Goal: Information Seeking & Learning: Get advice/opinions

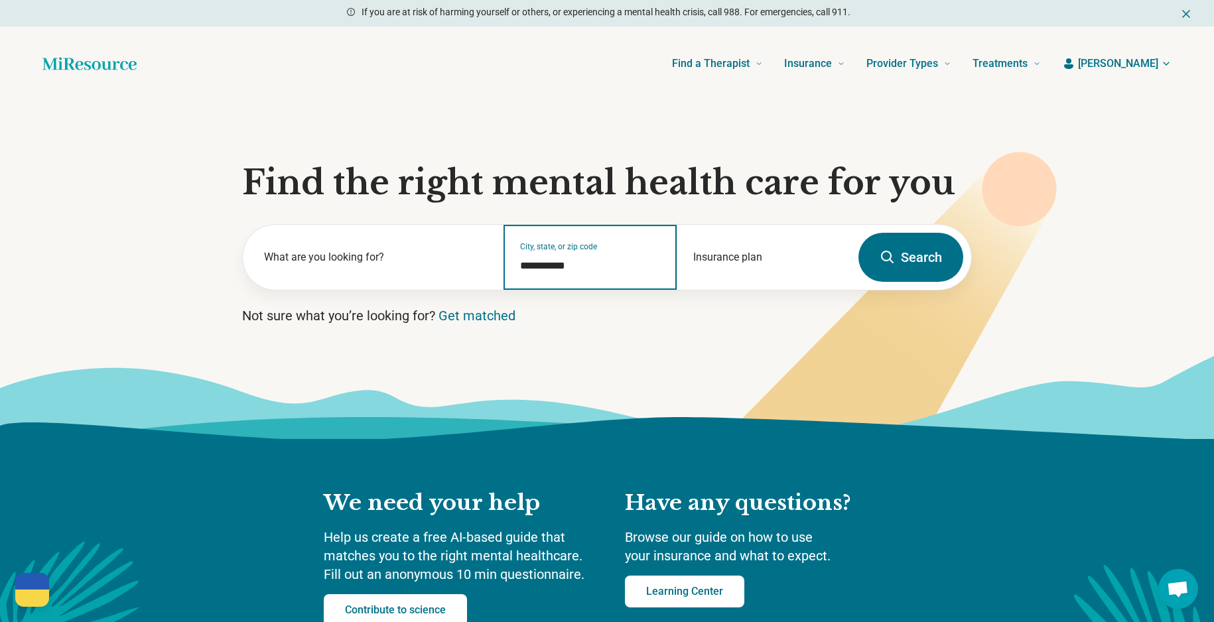
click at [527, 265] on input "**********" at bounding box center [590, 266] width 141 height 16
click at [579, 261] on input "**********" at bounding box center [590, 266] width 141 height 16
click at [578, 263] on input "**********" at bounding box center [590, 266] width 141 height 16
click at [578, 264] on input "**********" at bounding box center [590, 266] width 141 height 16
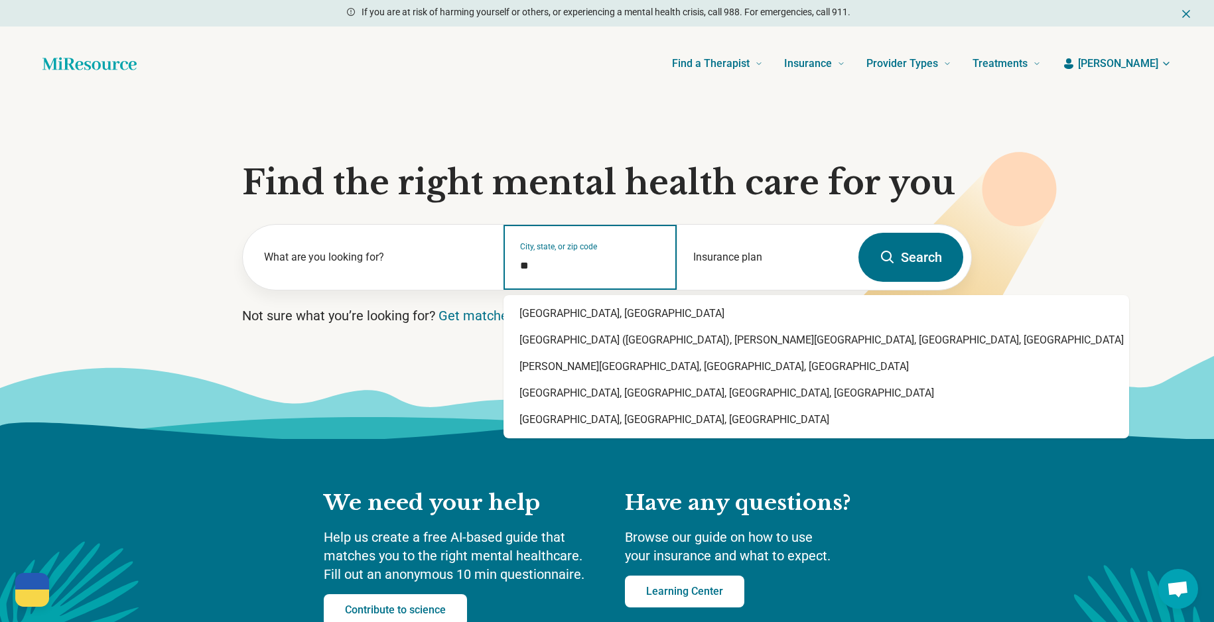
type input "*"
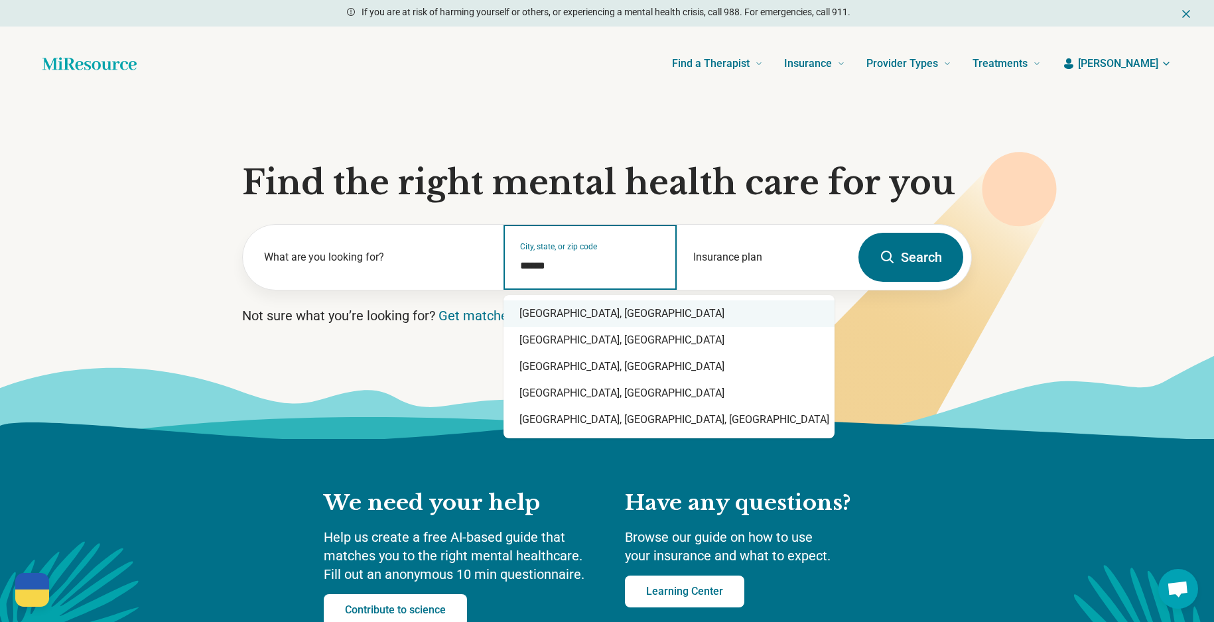
click at [577, 310] on div "Durham, NC" at bounding box center [668, 313] width 331 height 27
type input "**********"
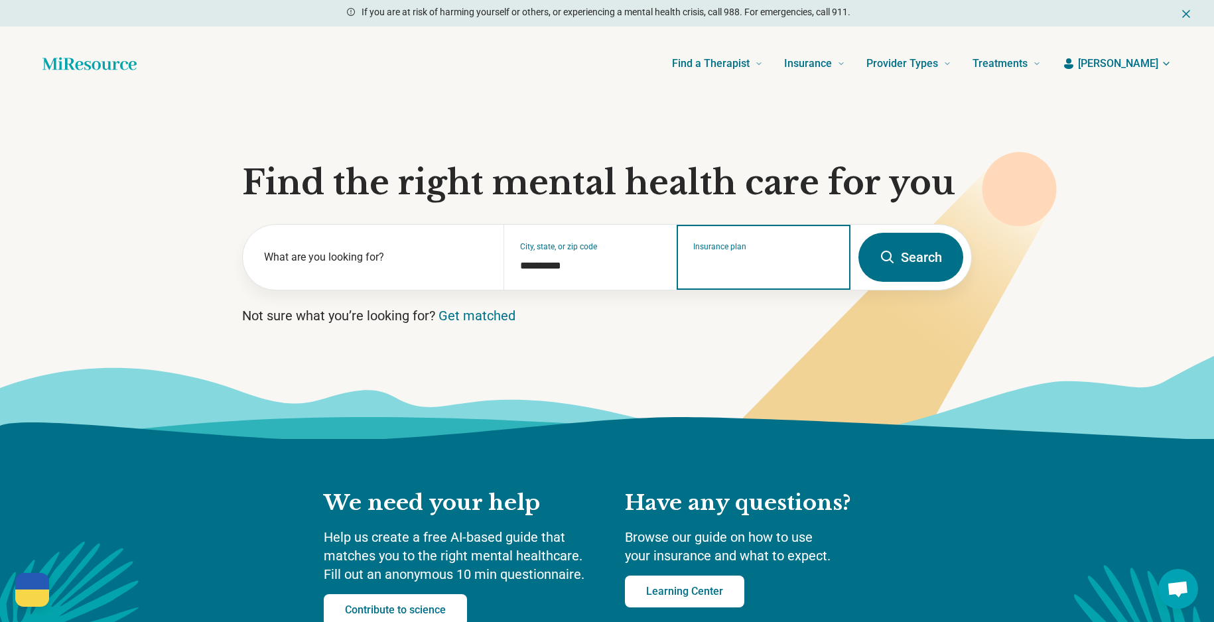
click at [789, 266] on input "Insurance plan" at bounding box center [763, 266] width 141 height 16
click at [703, 313] on div "DSHIP" at bounding box center [705, 314] width 57 height 27
type input "*****"
click at [893, 262] on icon at bounding box center [888, 257] width 16 height 16
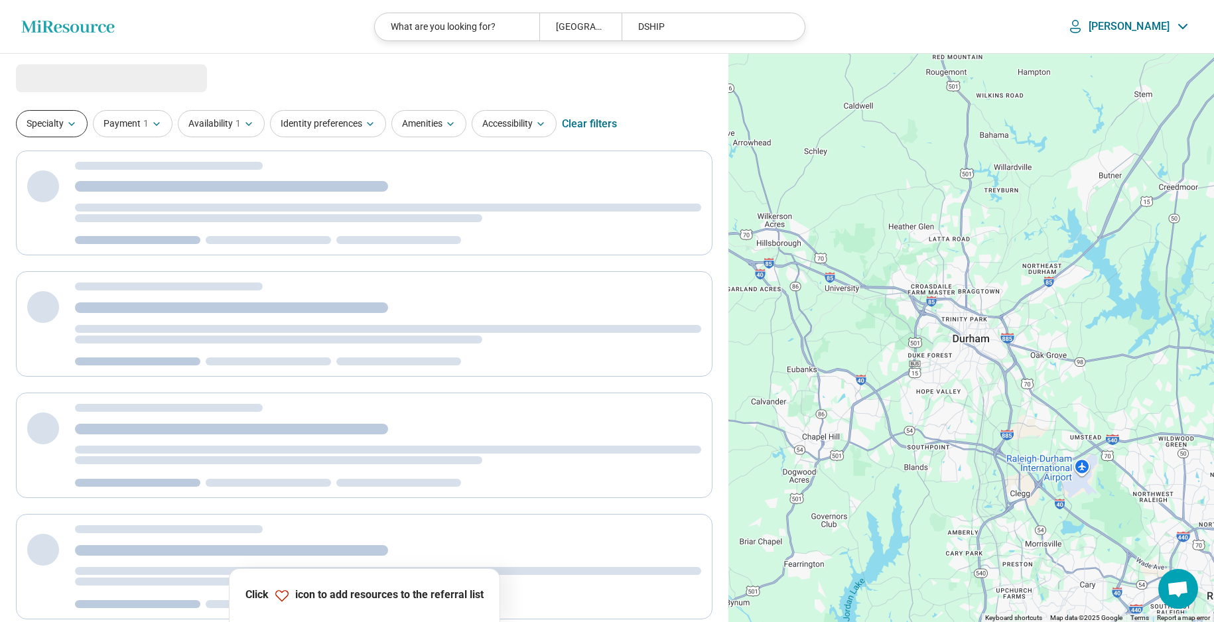
select select "***"
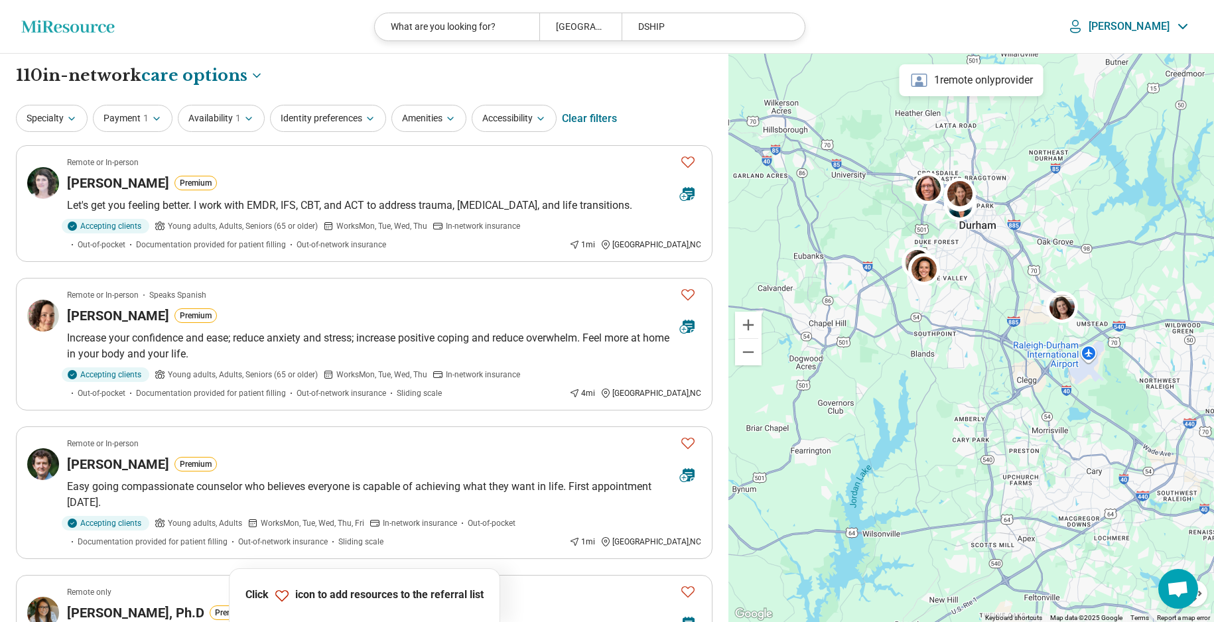
drag, startPoint x: 927, startPoint y: 468, endPoint x: 934, endPoint y: 353, distance: 115.6
click at [934, 353] on div at bounding box center [971, 338] width 486 height 569
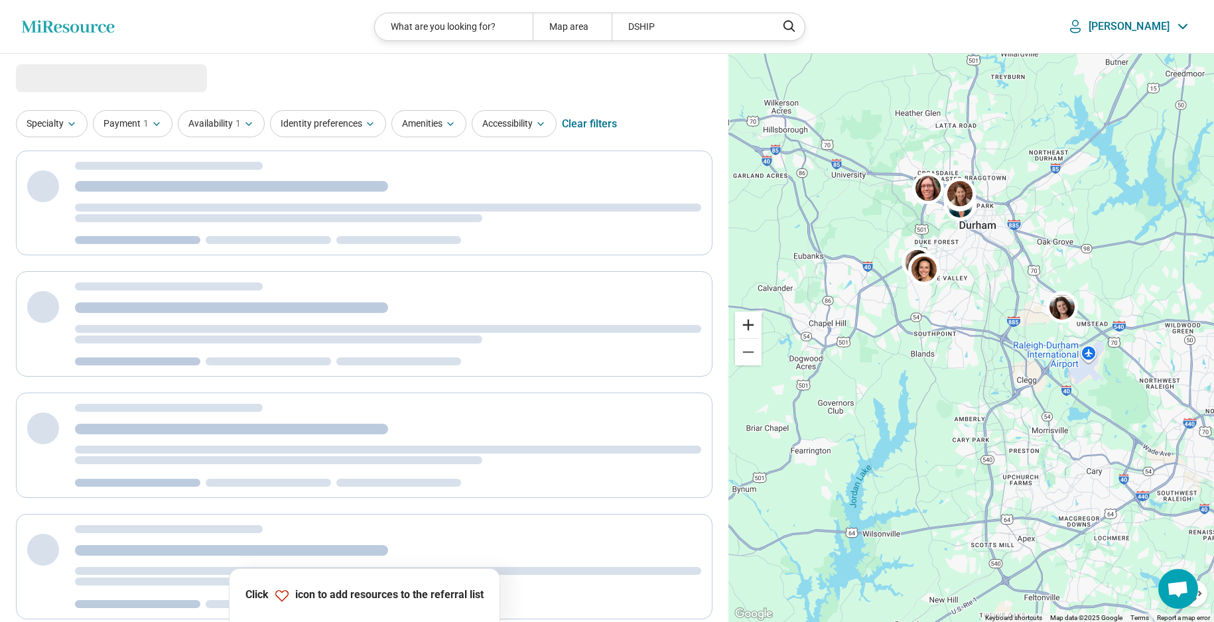
click at [750, 326] on button "Zoom in" at bounding box center [748, 325] width 27 height 27
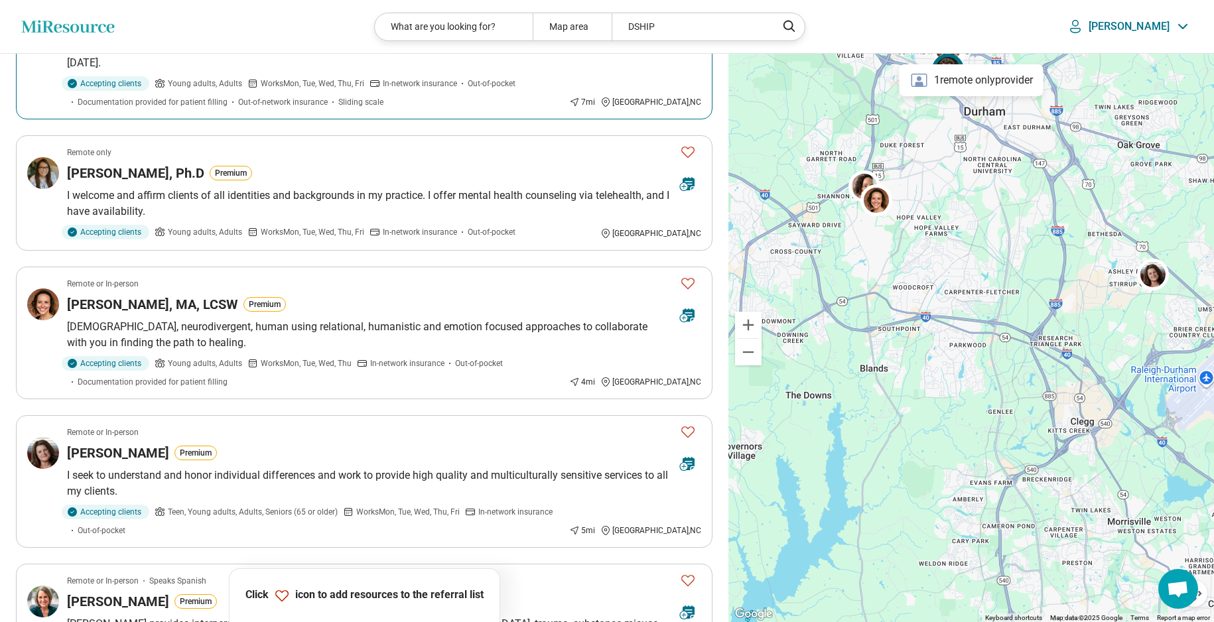
scroll to position [613, 0]
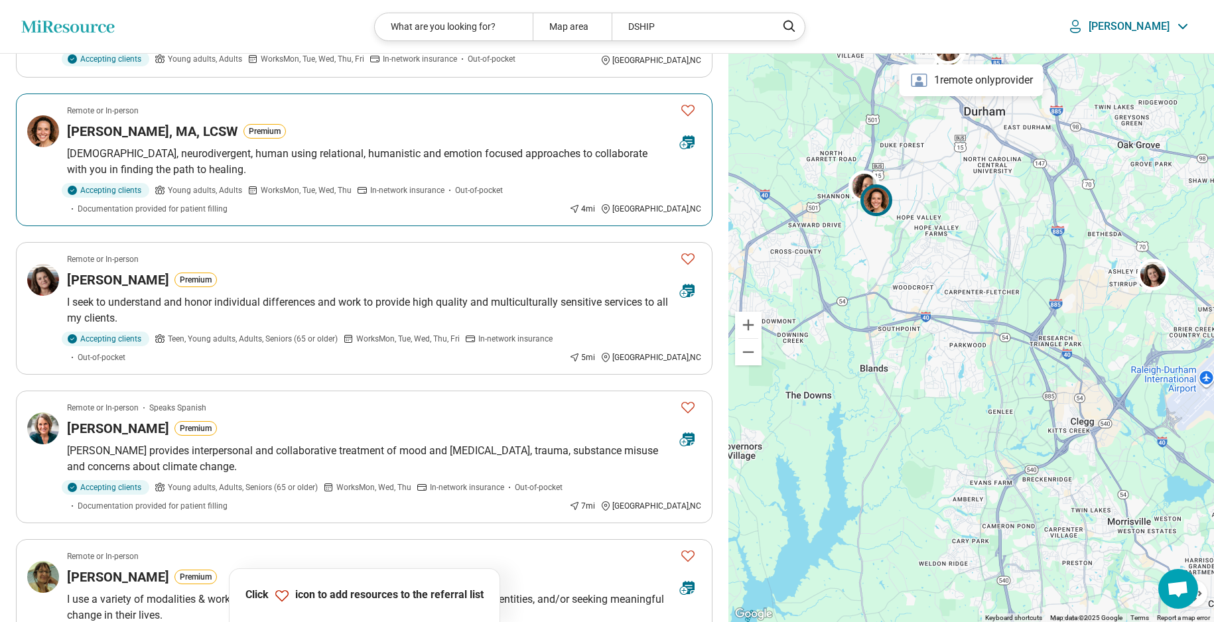
click at [689, 109] on icon "Favorite" at bounding box center [688, 110] width 16 height 16
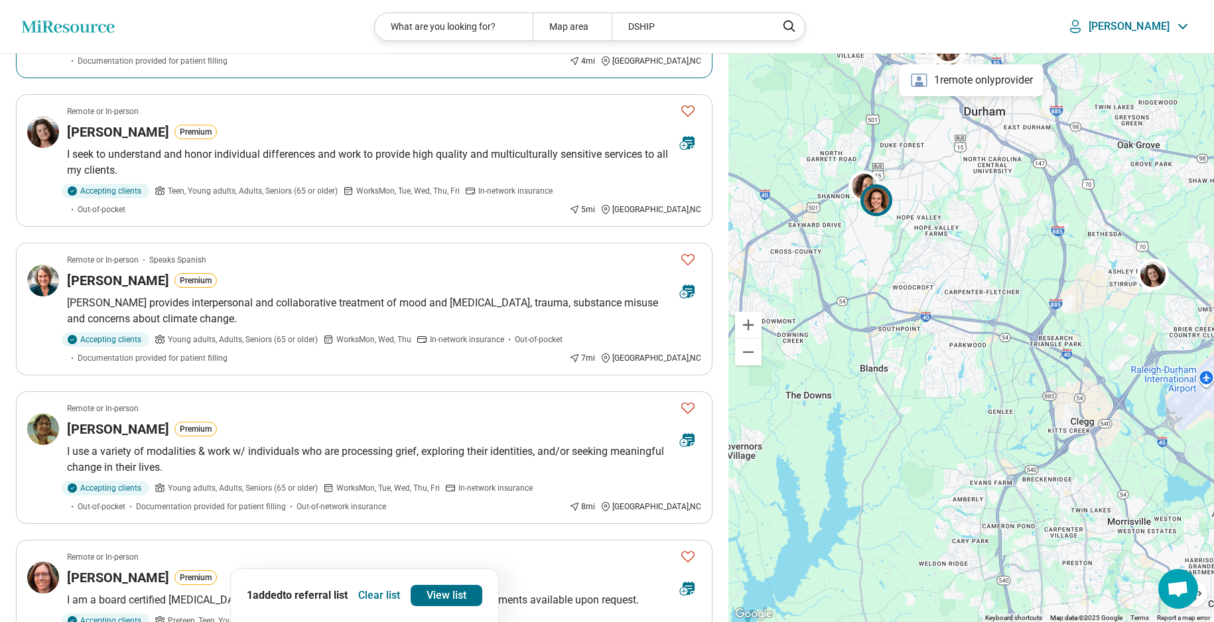
scroll to position [803, 0]
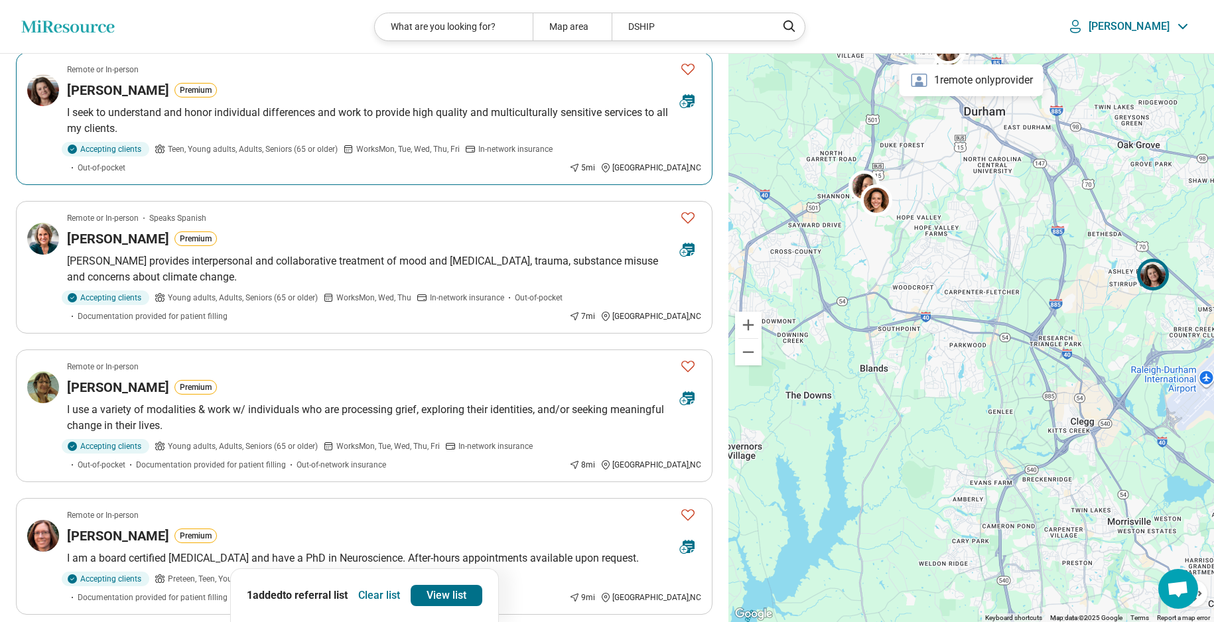
click at [415, 121] on p "I seek to understand and honor individual differences and work to provide high …" at bounding box center [384, 121] width 634 height 32
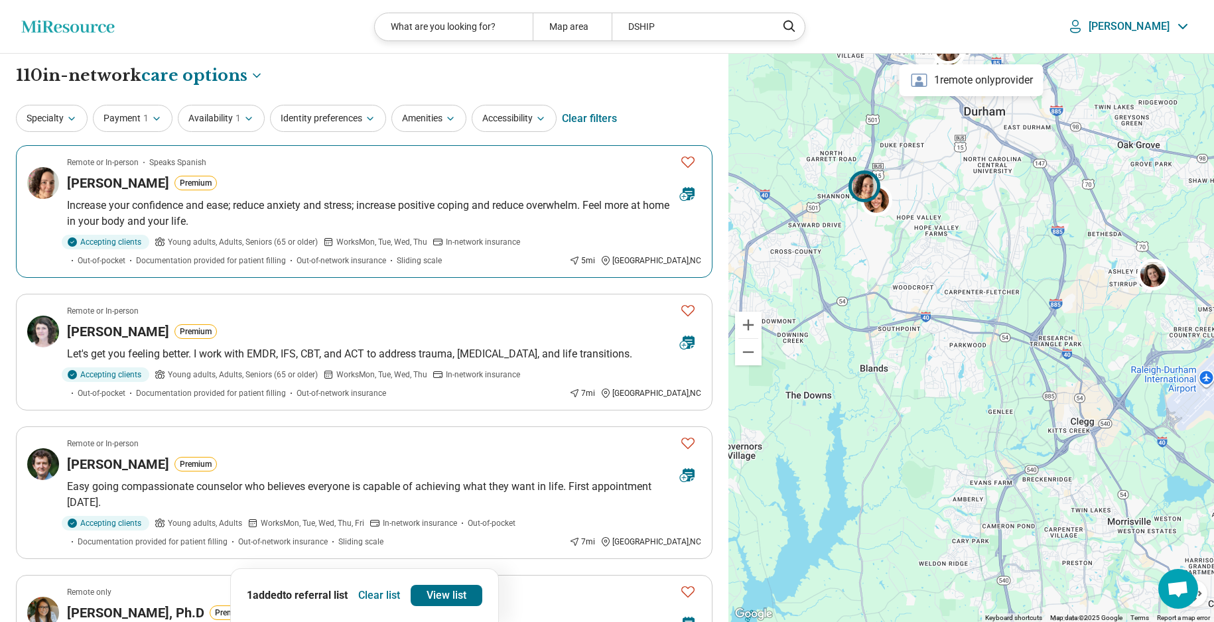
scroll to position [0, 0]
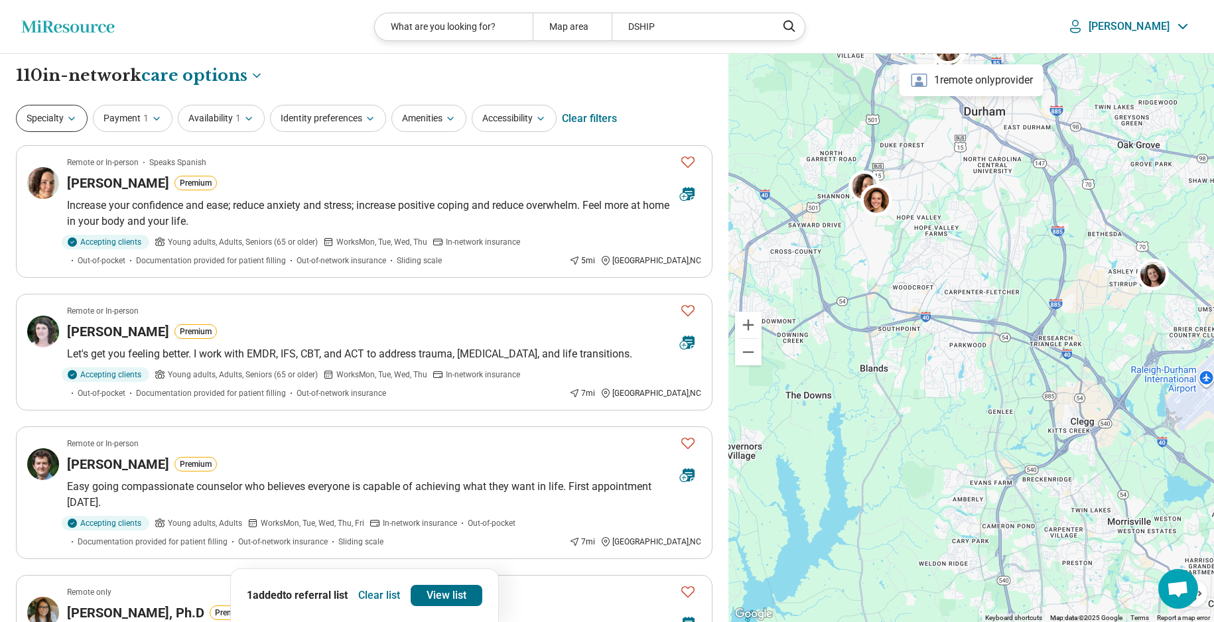
click at [70, 116] on icon "button" at bounding box center [71, 118] width 11 height 11
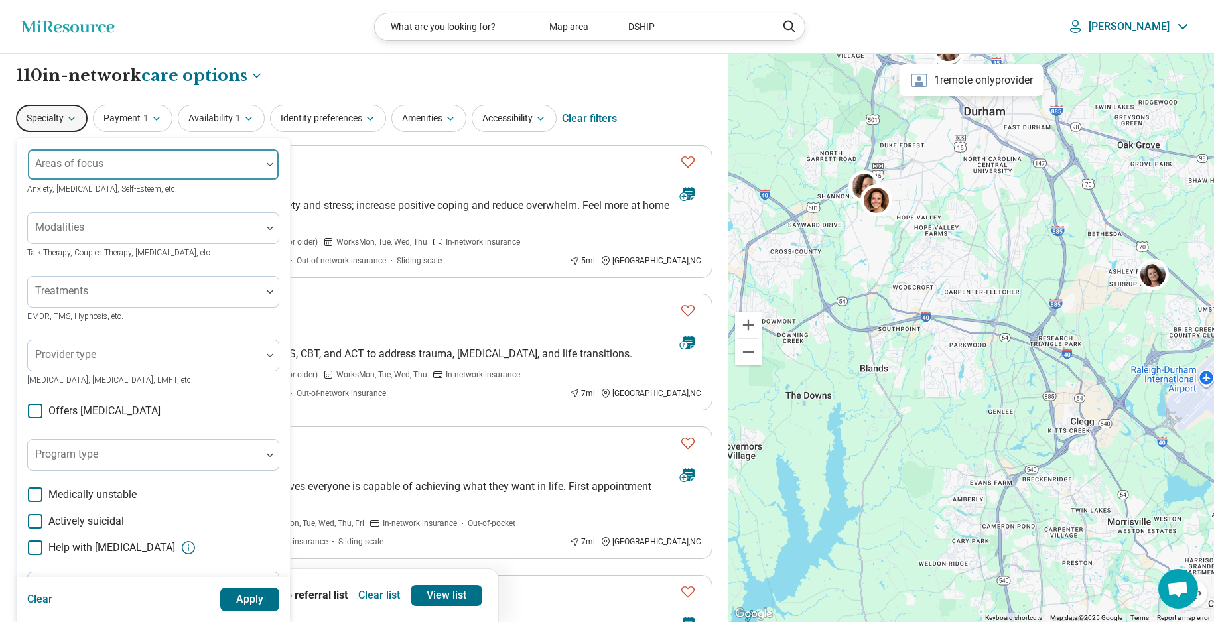
click at [95, 168] on div "Areas of focus" at bounding box center [153, 165] width 252 height 32
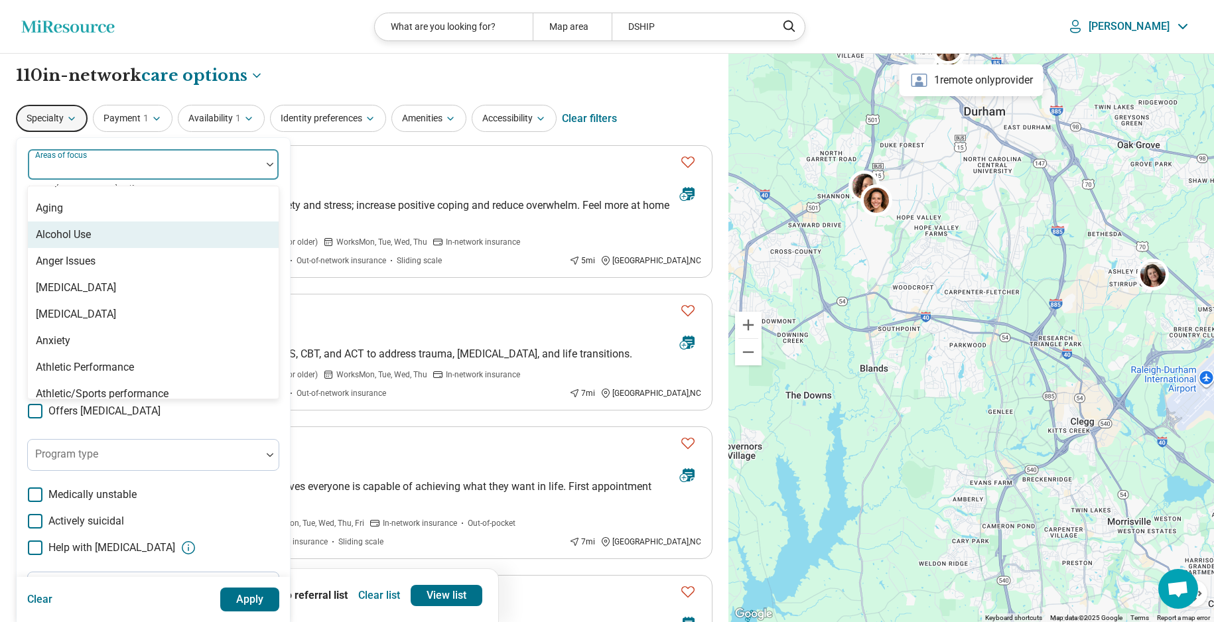
scroll to position [75, 0]
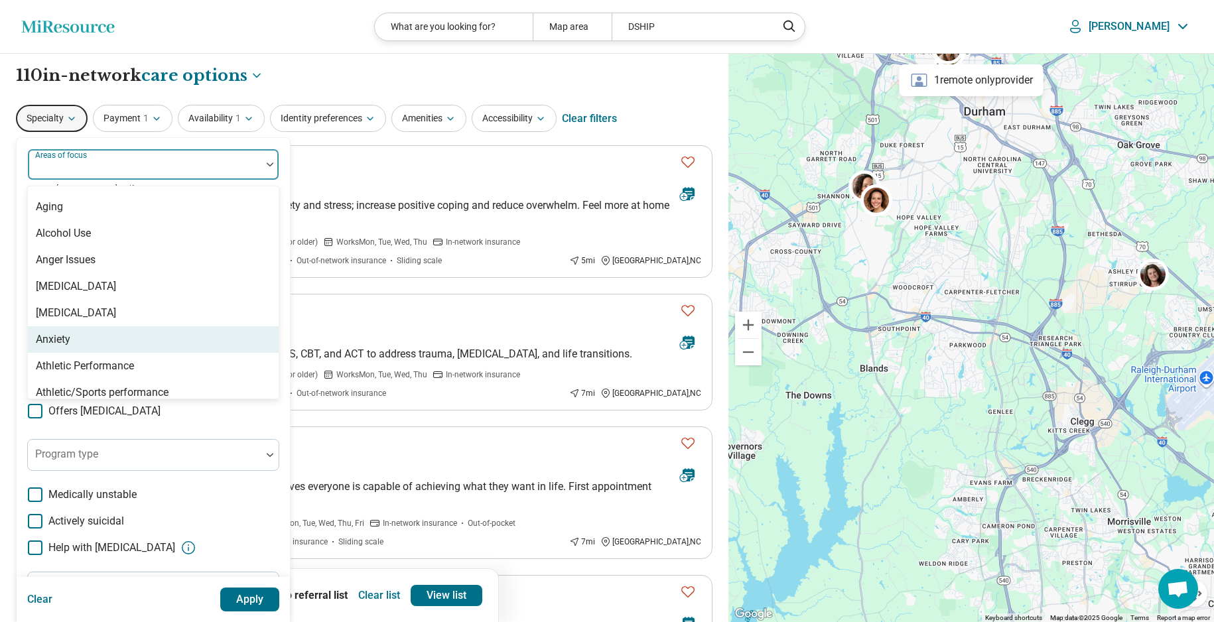
click at [56, 337] on div "Anxiety" at bounding box center [53, 340] width 34 height 16
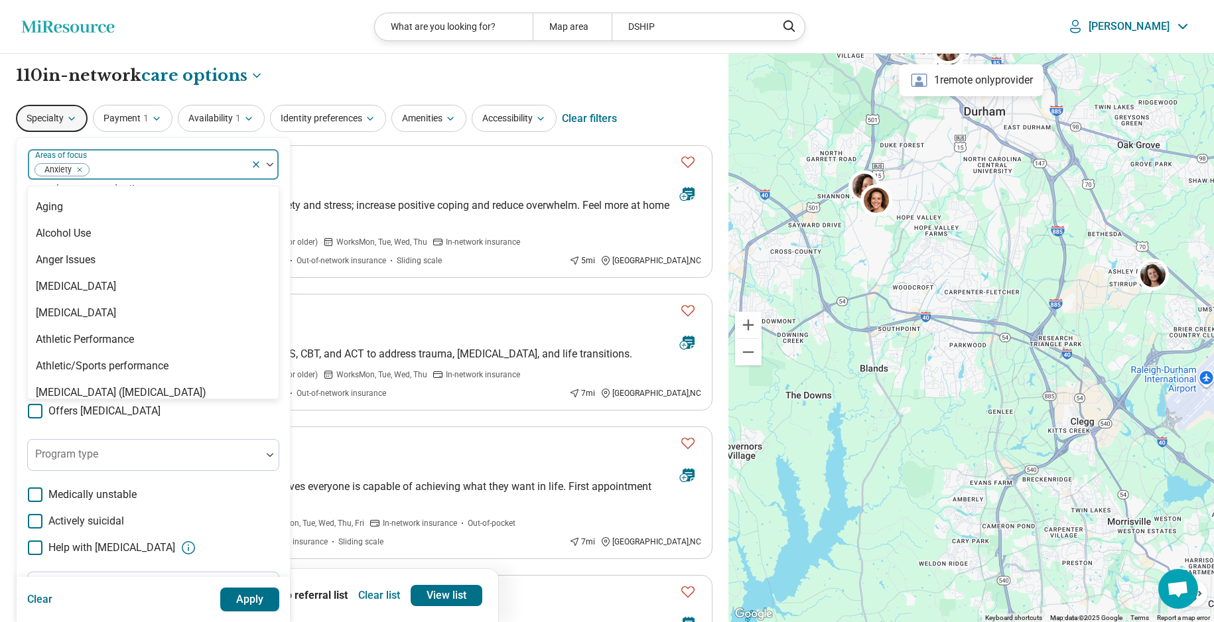
click at [241, 604] on button "Apply" at bounding box center [250, 600] width 60 height 24
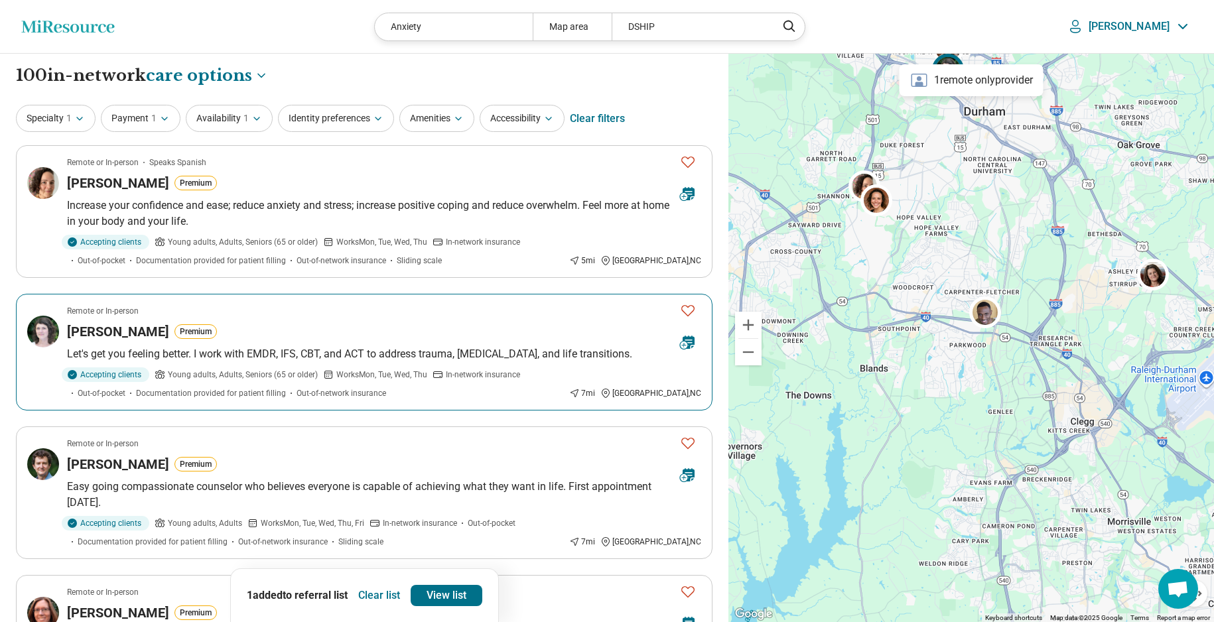
click at [690, 310] on icon "Favorite" at bounding box center [688, 310] width 16 height 16
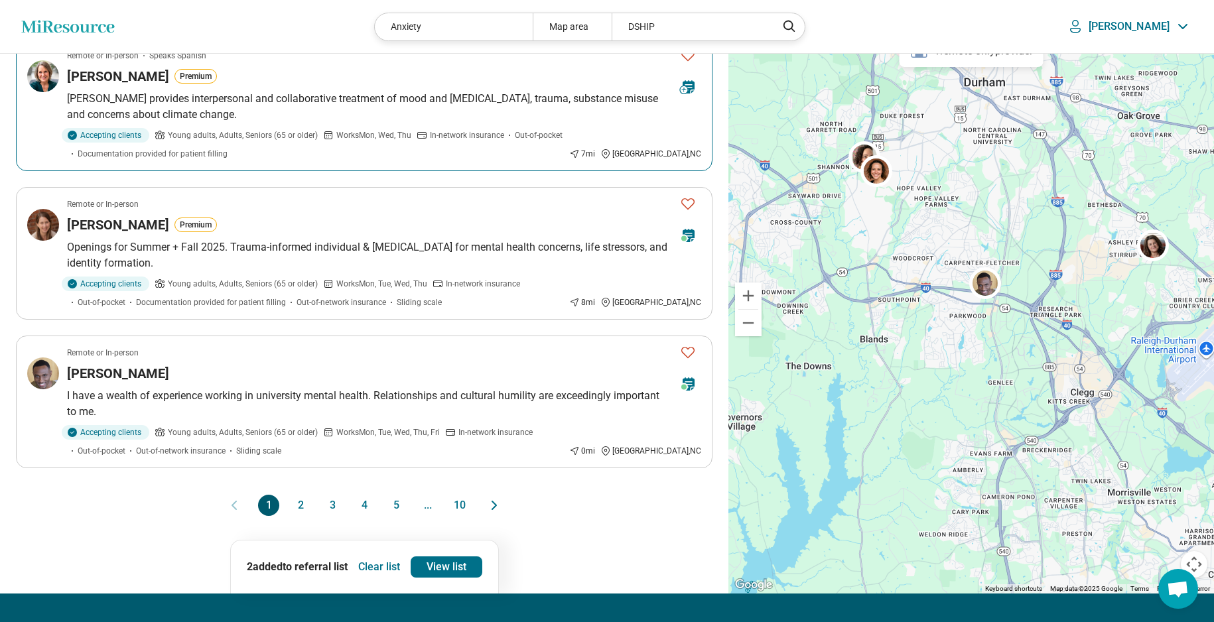
scroll to position [1099, 0]
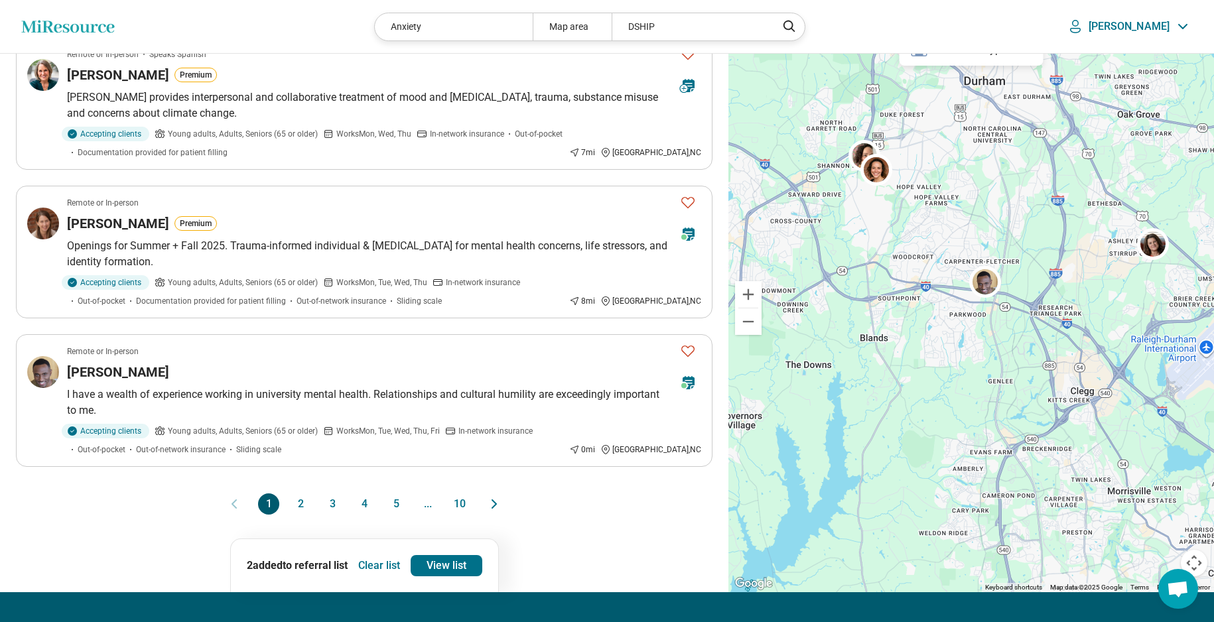
click at [302, 494] on button "2" at bounding box center [300, 504] width 21 height 21
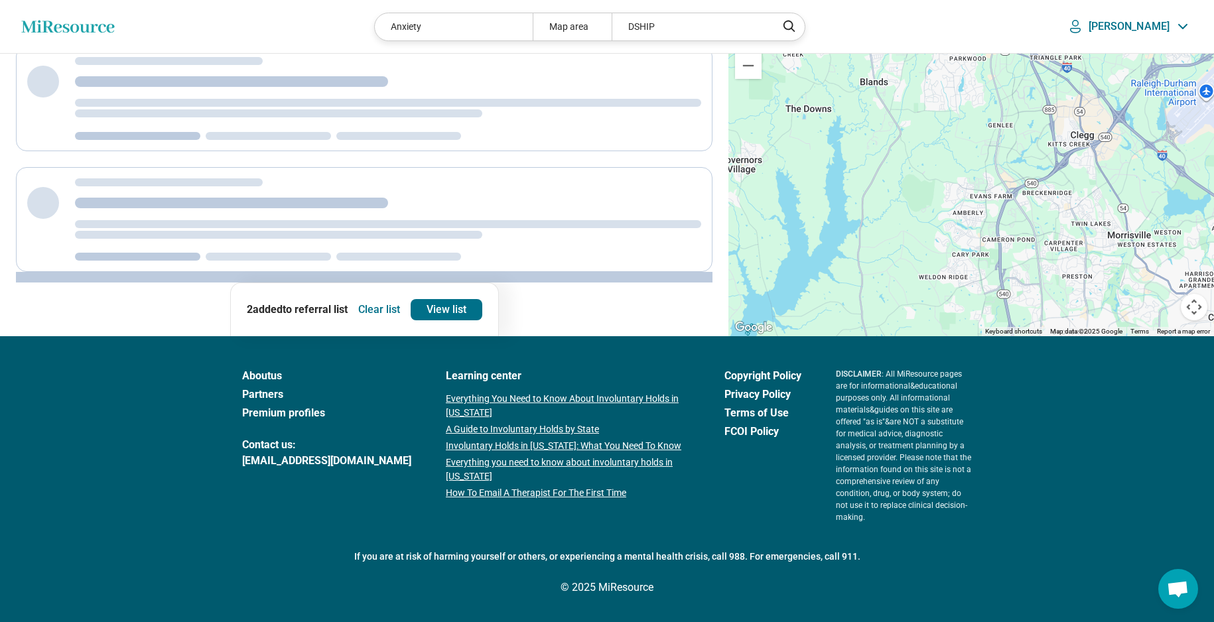
scroll to position [339, 0]
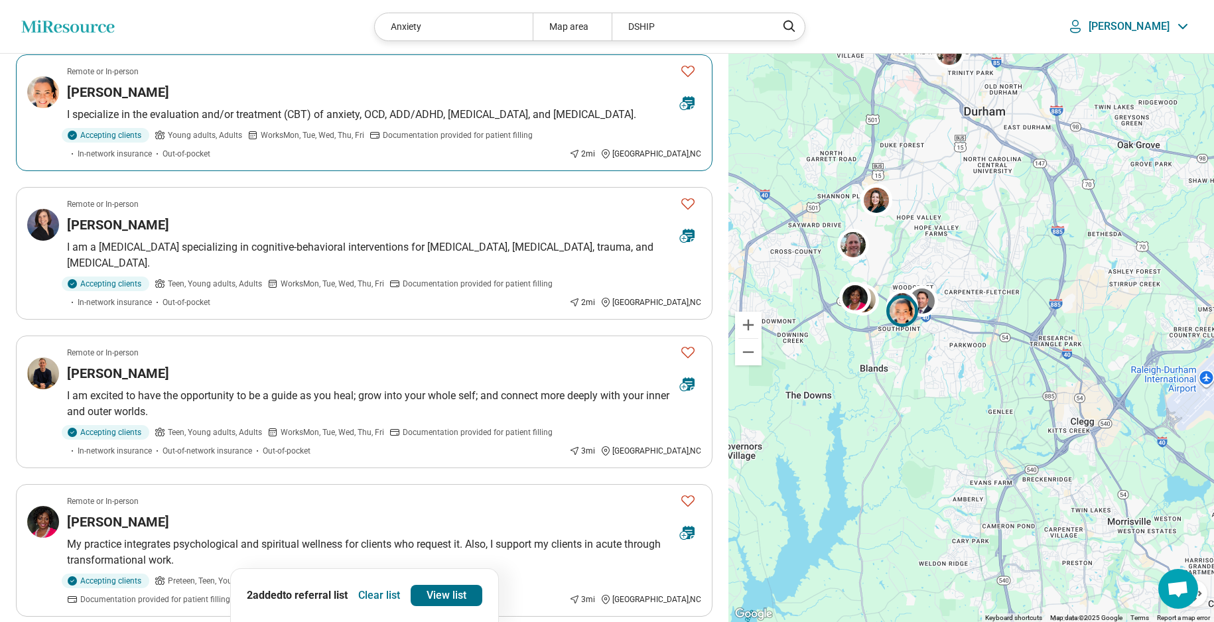
click at [345, 129] on span "Works Mon, Tue, Wed, Thu, Fri" at bounding box center [312, 135] width 103 height 12
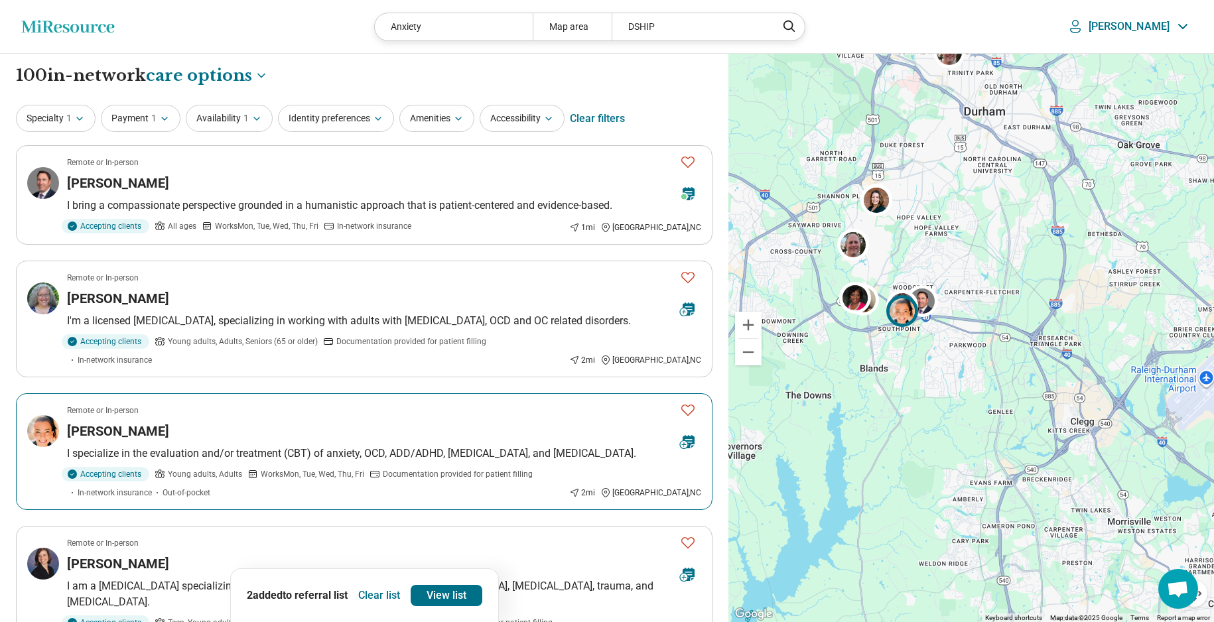
scroll to position [0, 0]
click at [369, 114] on button "Identity preferences" at bounding box center [336, 118] width 116 height 27
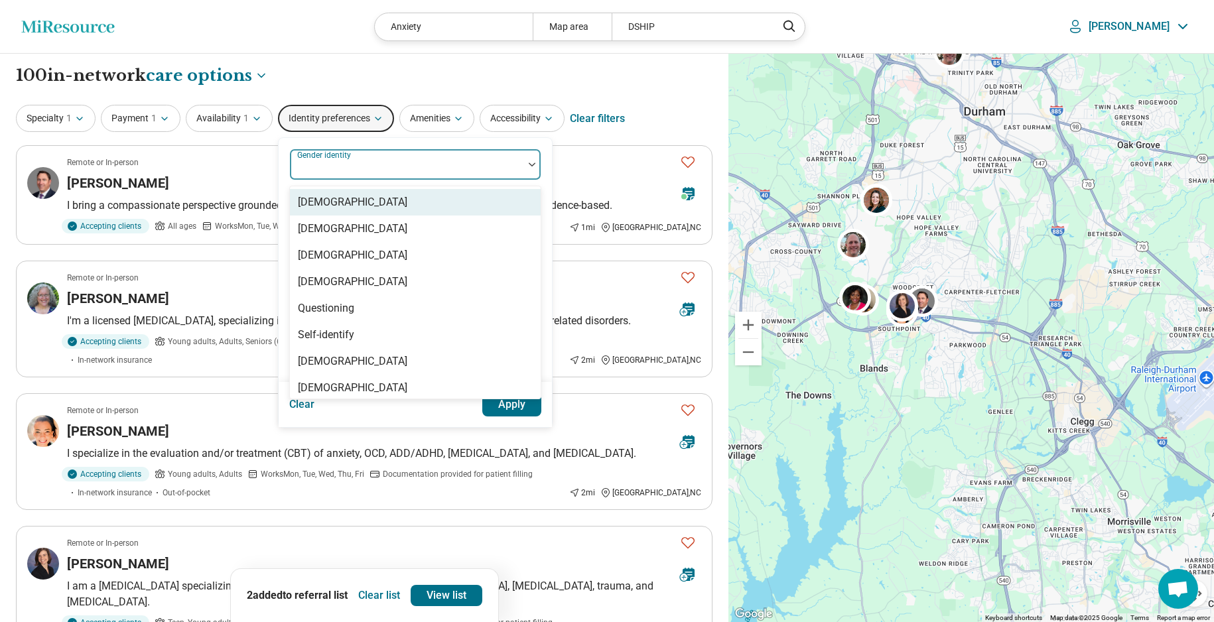
click at [363, 165] on div "Gender identity" at bounding box center [415, 165] width 252 height 32
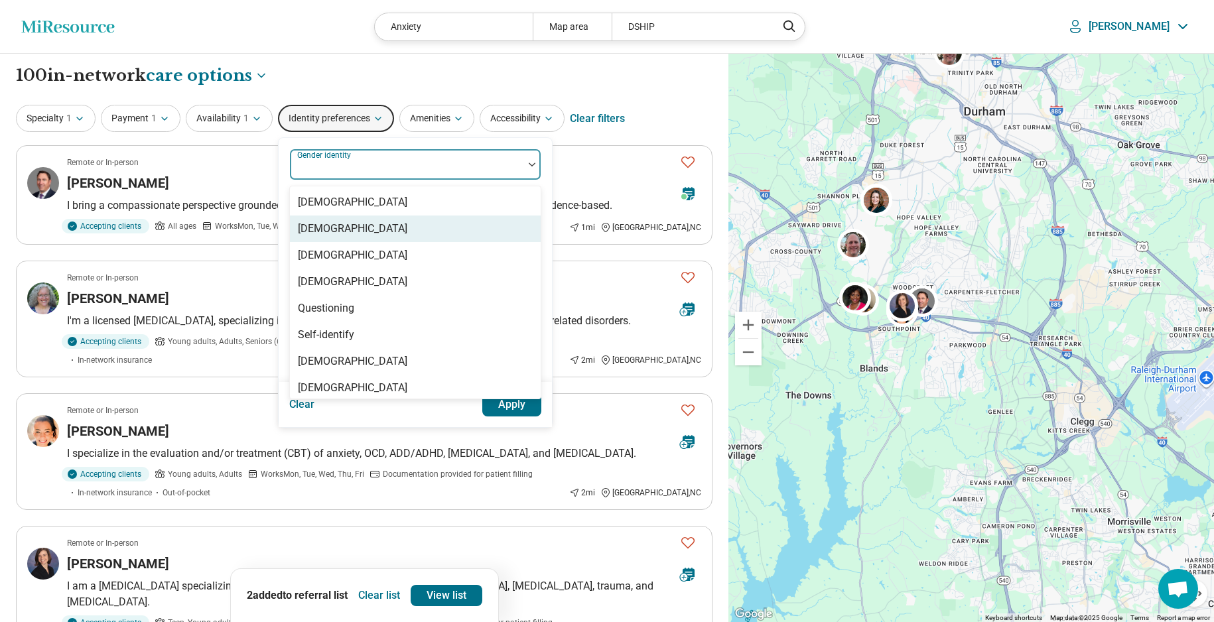
click at [354, 221] on div "[DEMOGRAPHIC_DATA]" at bounding box center [352, 229] width 109 height 16
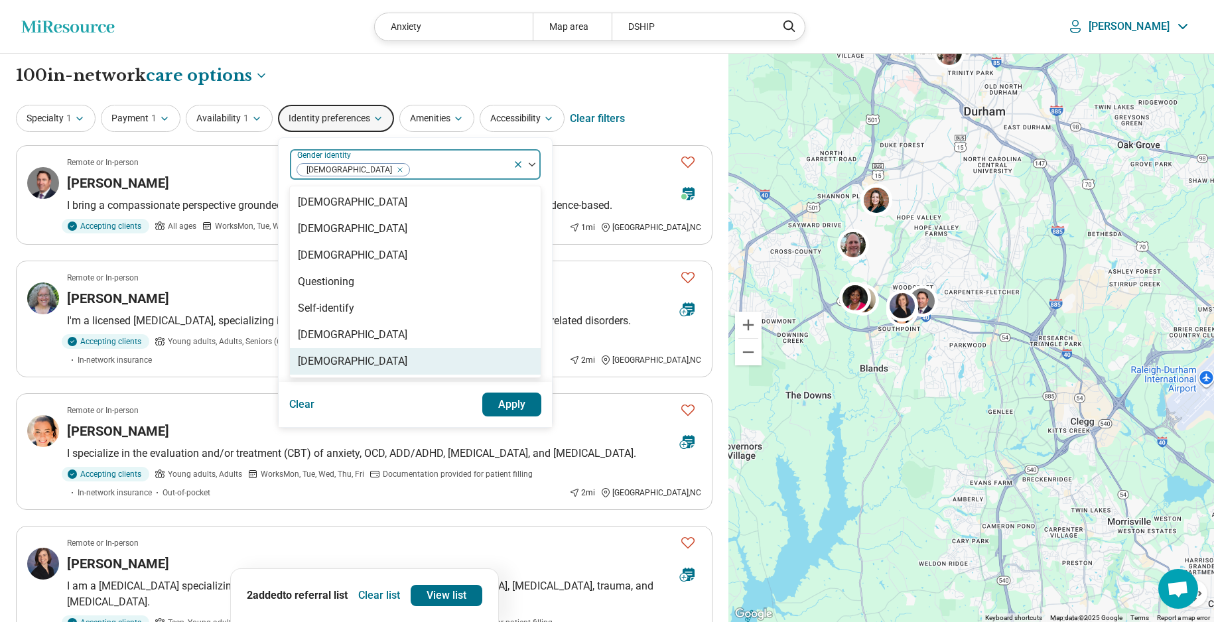
click at [533, 400] on button "Apply" at bounding box center [512, 405] width 60 height 24
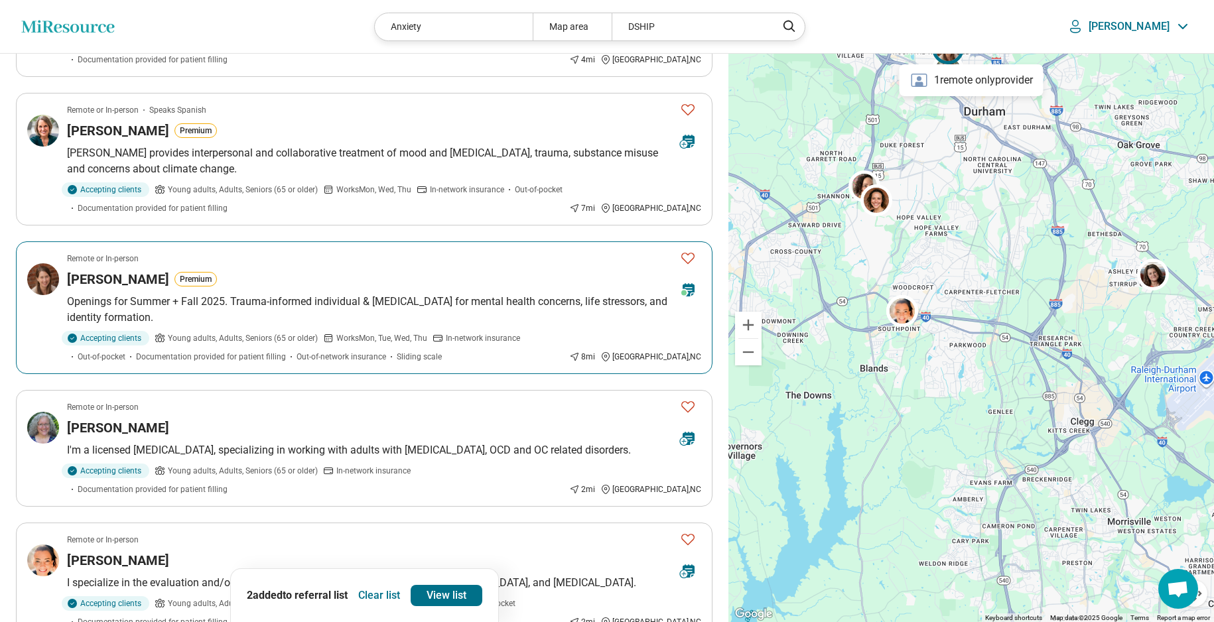
scroll to position [897, 0]
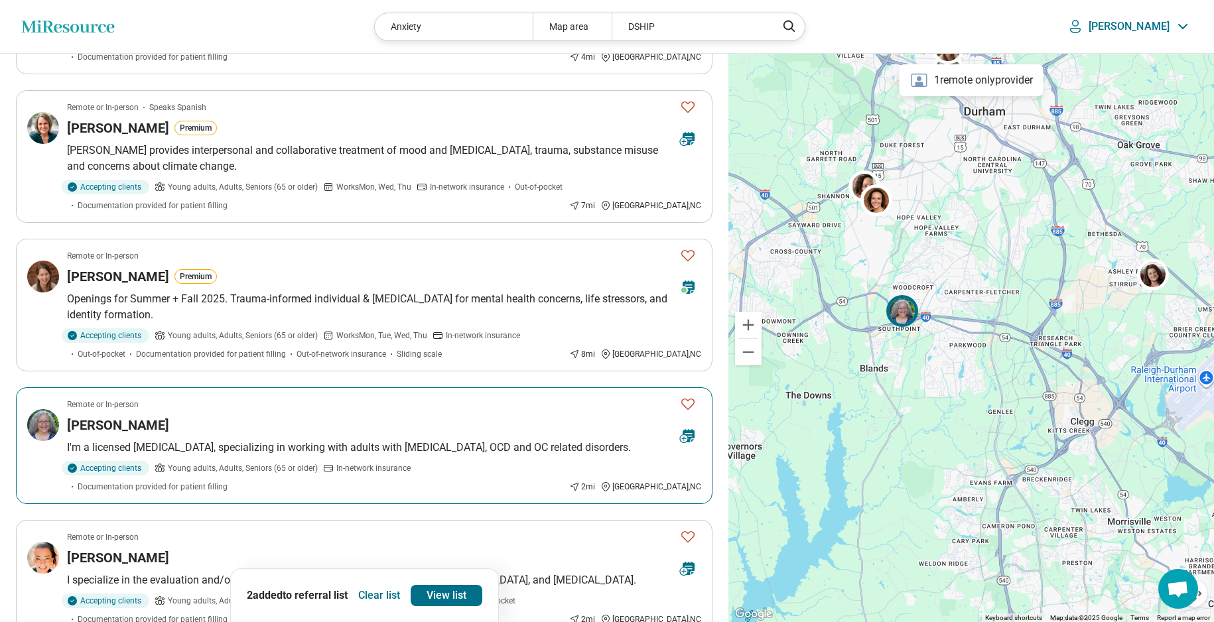
click at [687, 396] on icon "Favorite" at bounding box center [688, 404] width 16 height 16
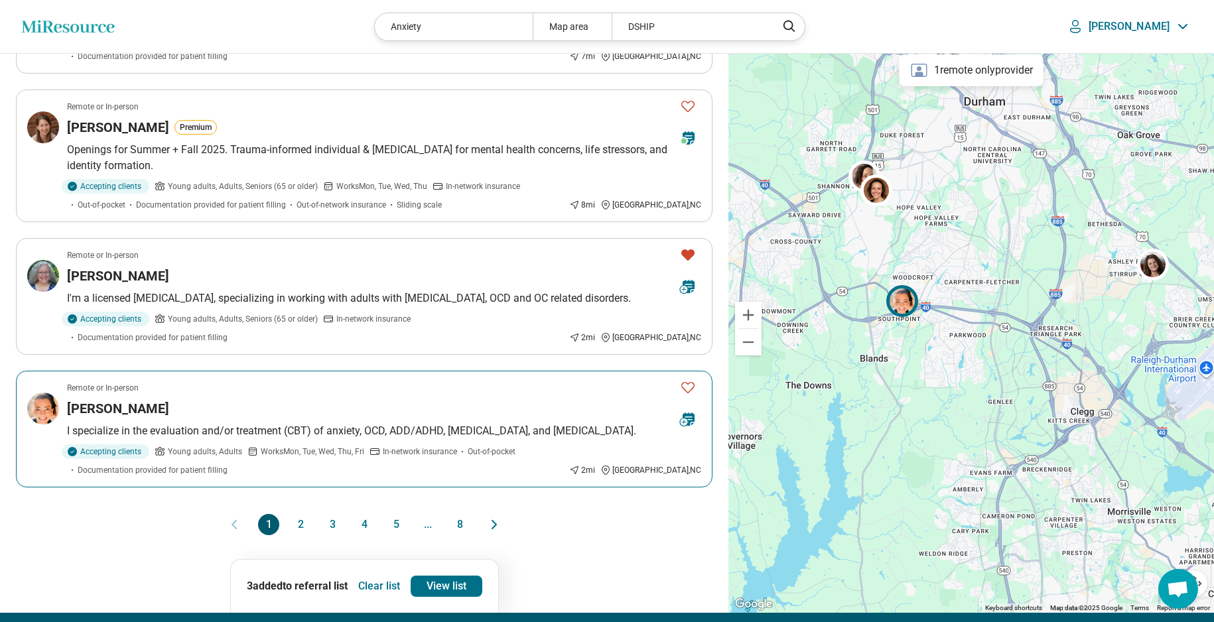
scroll to position [1047, 0]
click at [687, 379] on icon "Favorite" at bounding box center [688, 387] width 16 height 16
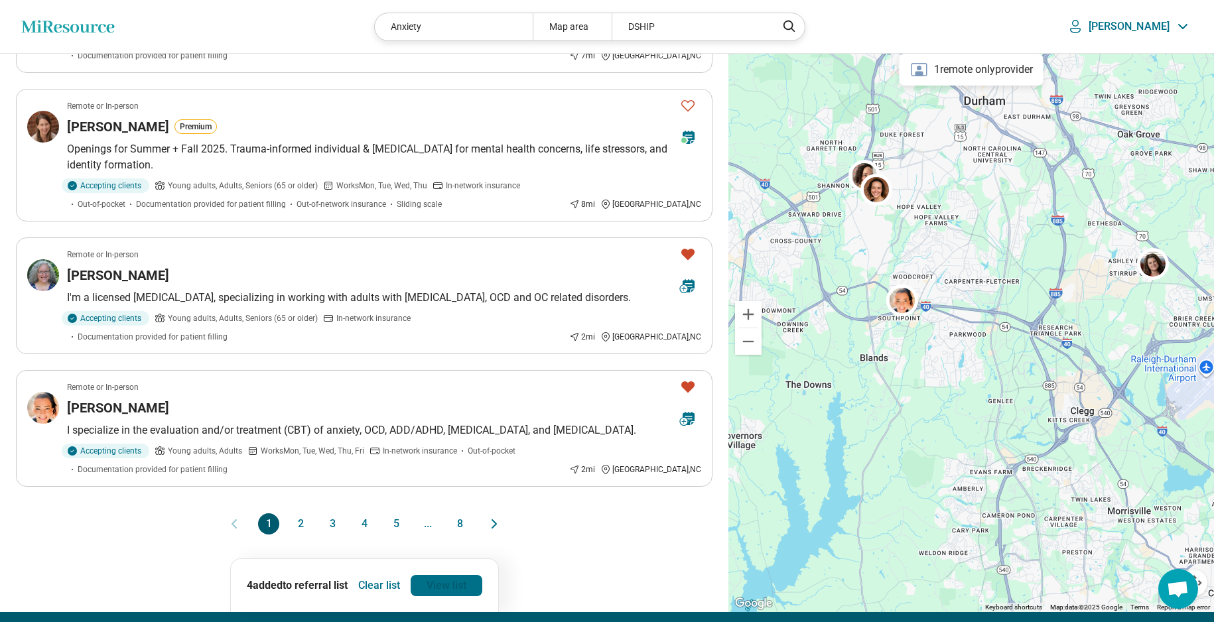
click at [443, 575] on link "View list" at bounding box center [447, 585] width 72 height 21
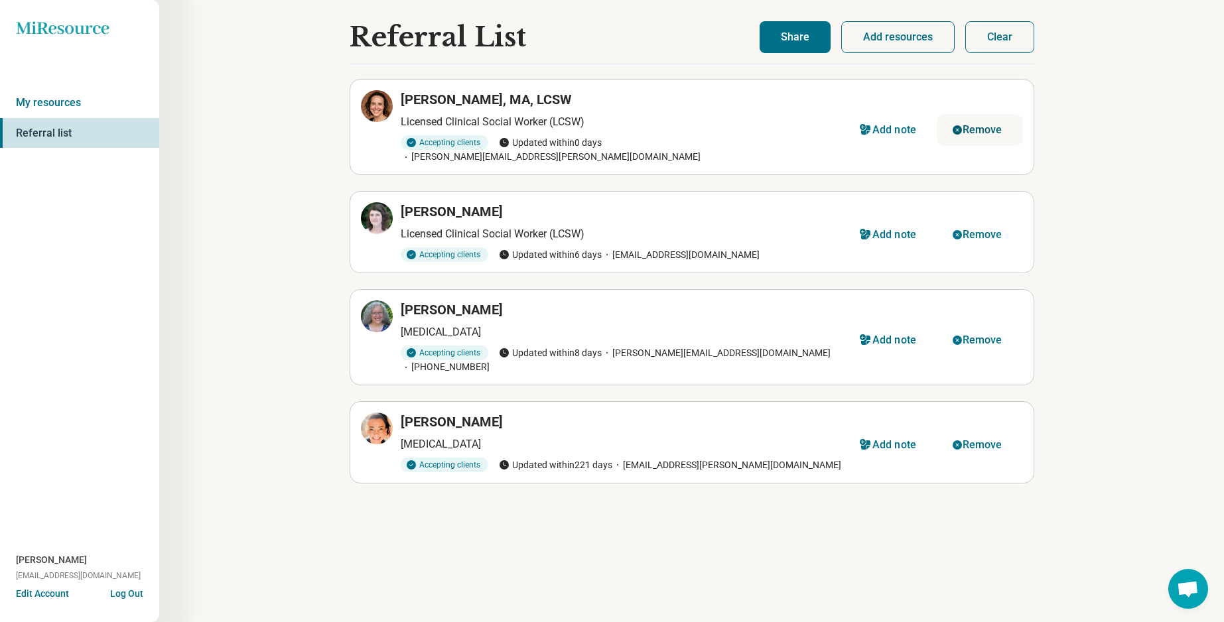
click at [957, 125] on icon "button" at bounding box center [957, 129] width 9 height 9
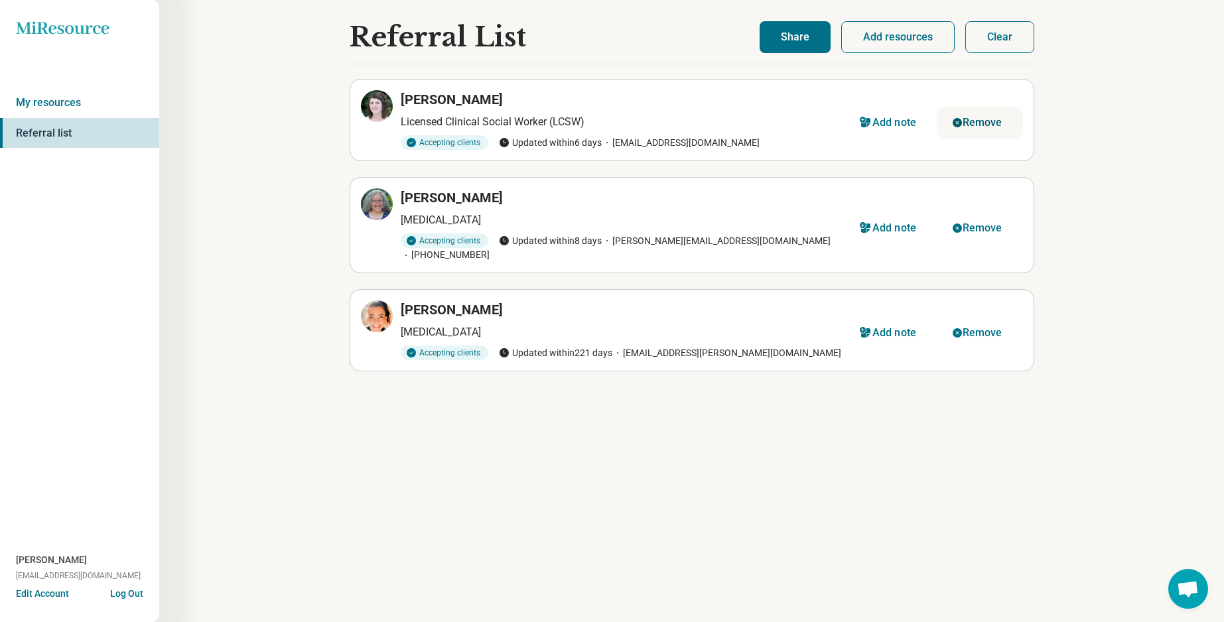
click at [959, 124] on icon "button" at bounding box center [957, 122] width 11 height 11
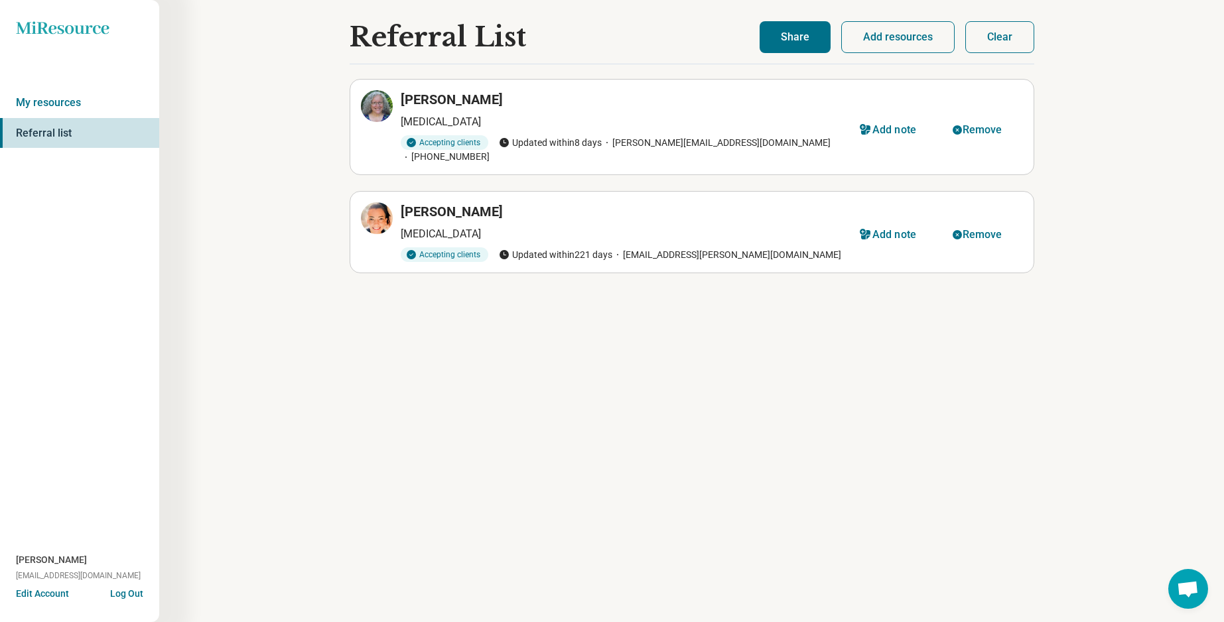
click at [878, 36] on button "Add resources" at bounding box center [897, 37] width 113 height 32
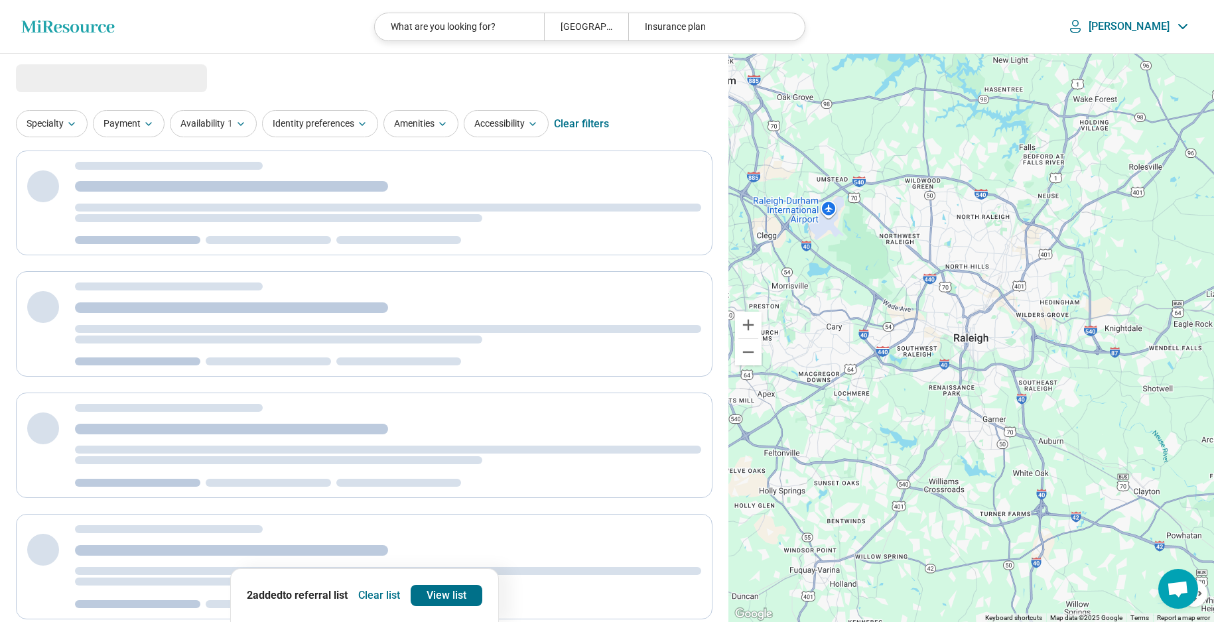
select select "***"
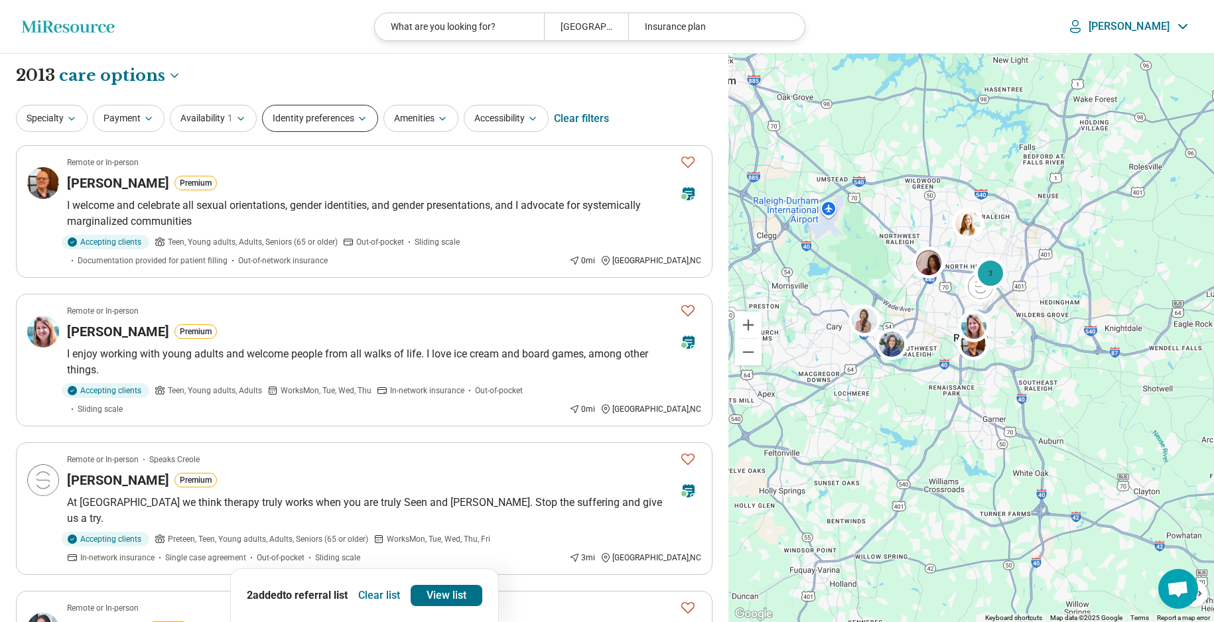
click at [362, 118] on icon "button" at bounding box center [362, 118] width 11 height 11
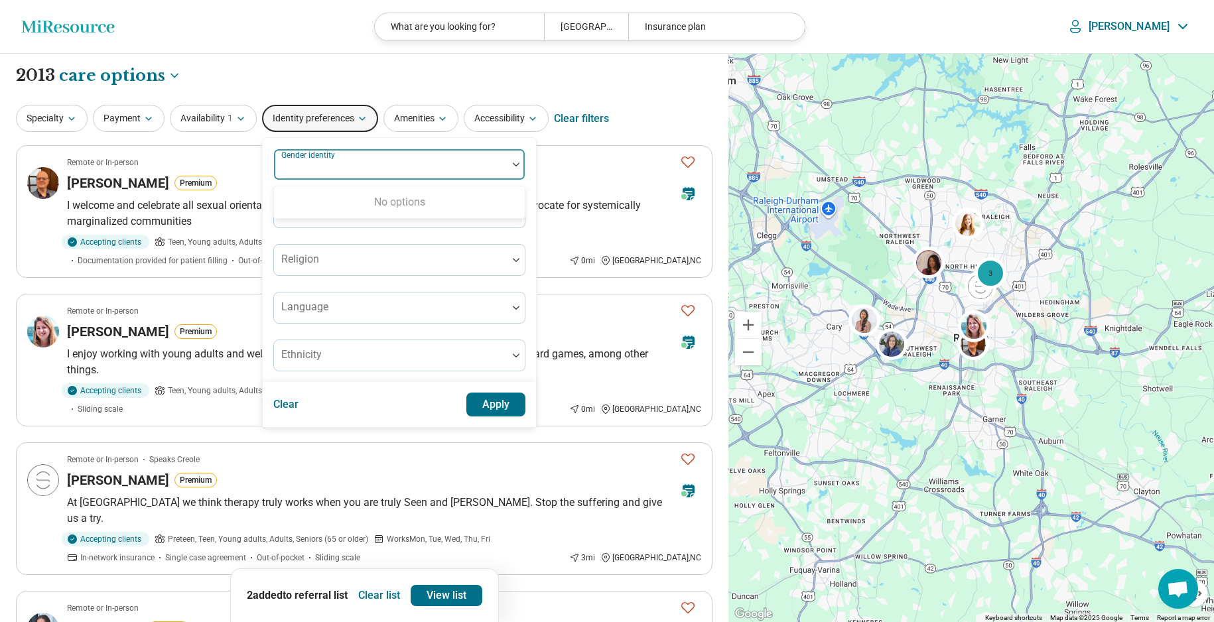
click at [360, 162] on div at bounding box center [390, 170] width 223 height 19
click at [359, 162] on div at bounding box center [390, 170] width 223 height 19
click at [368, 113] on button "Identity preferences" at bounding box center [320, 118] width 116 height 27
click at [519, 166] on div at bounding box center [515, 164] width 17 height 31
click at [519, 166] on img at bounding box center [516, 165] width 7 height 4
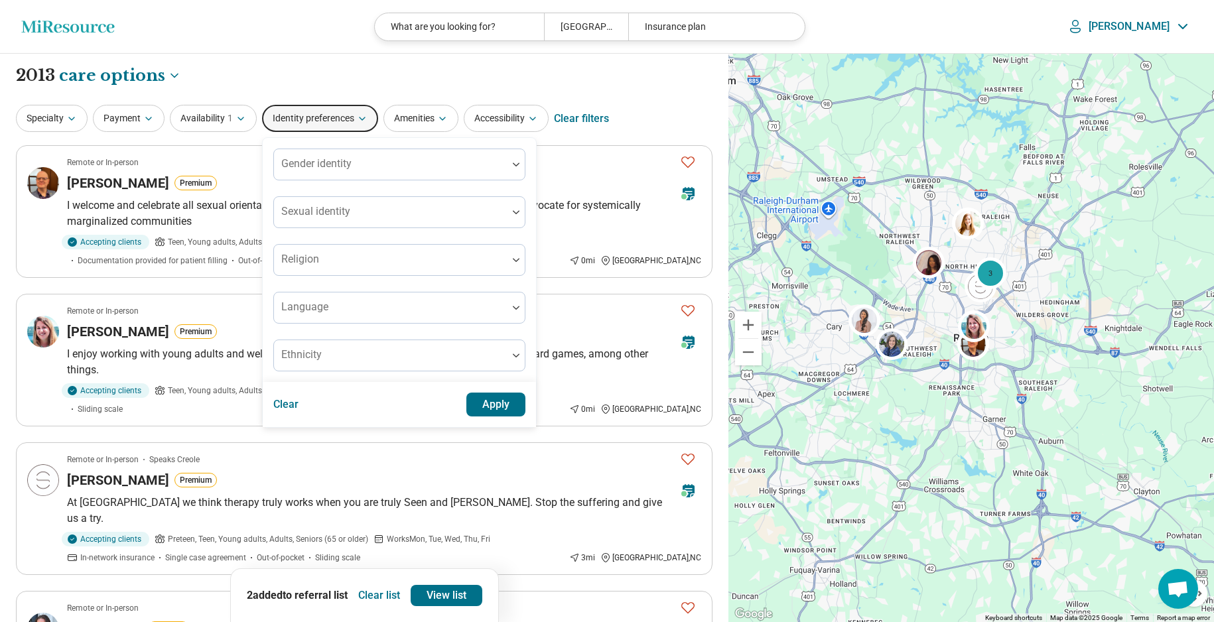
click at [328, 82] on div "**********" at bounding box center [364, 75] width 696 height 23
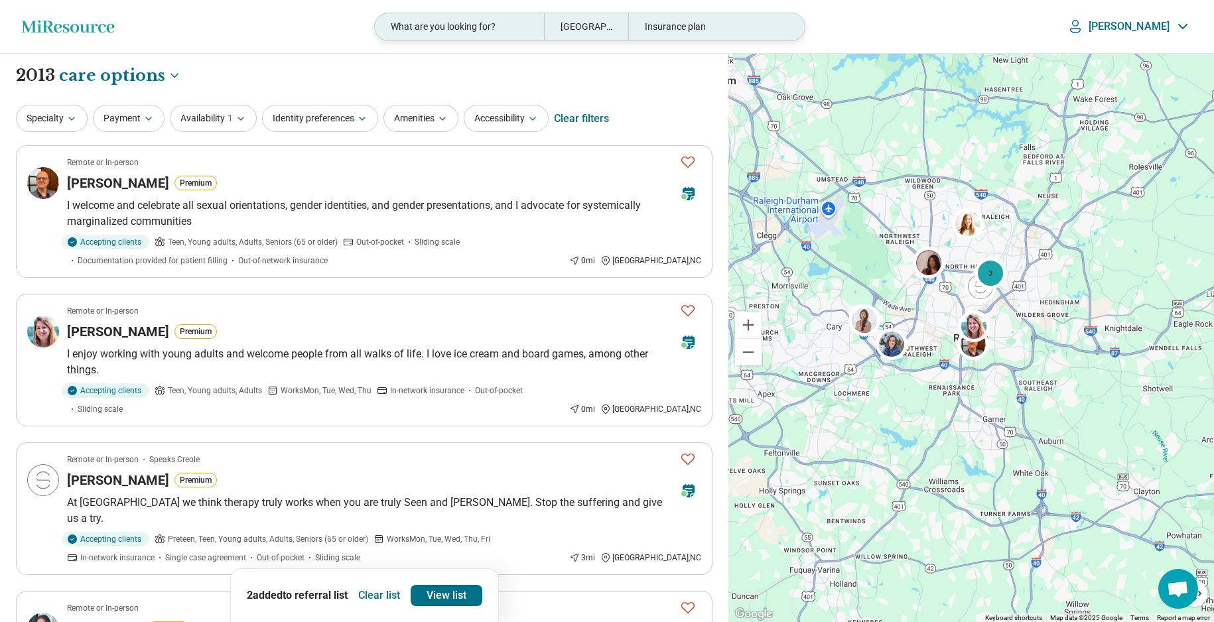
click at [591, 29] on div "Raleigh, NC" at bounding box center [586, 26] width 84 height 27
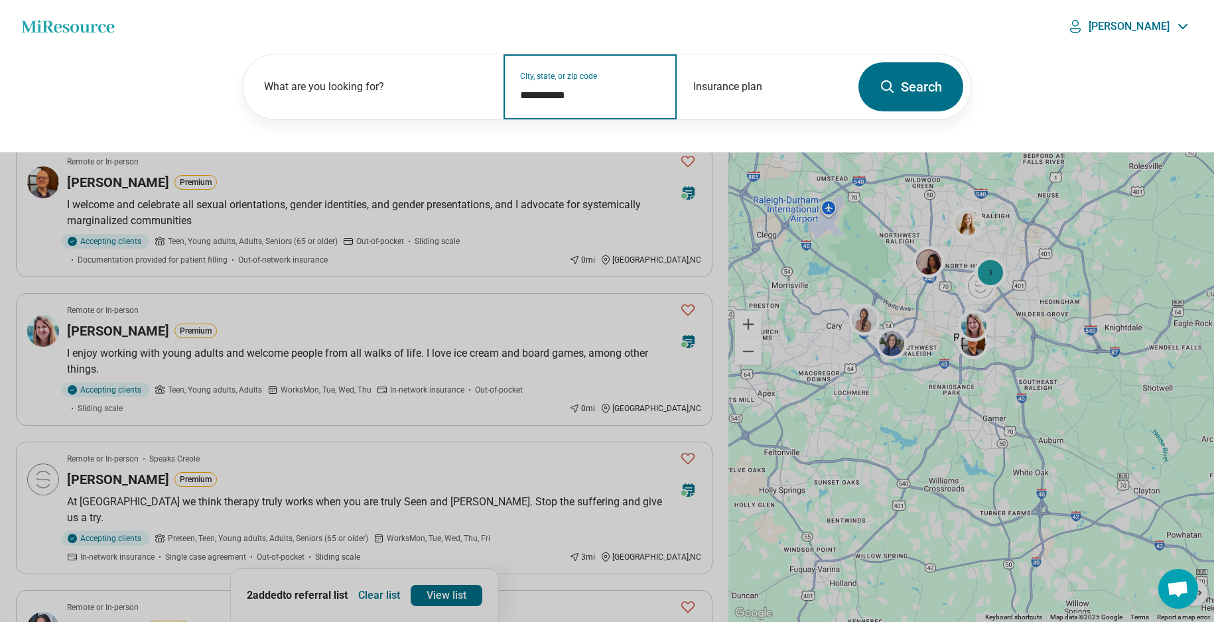
click at [592, 93] on input "**********" at bounding box center [590, 96] width 141 height 16
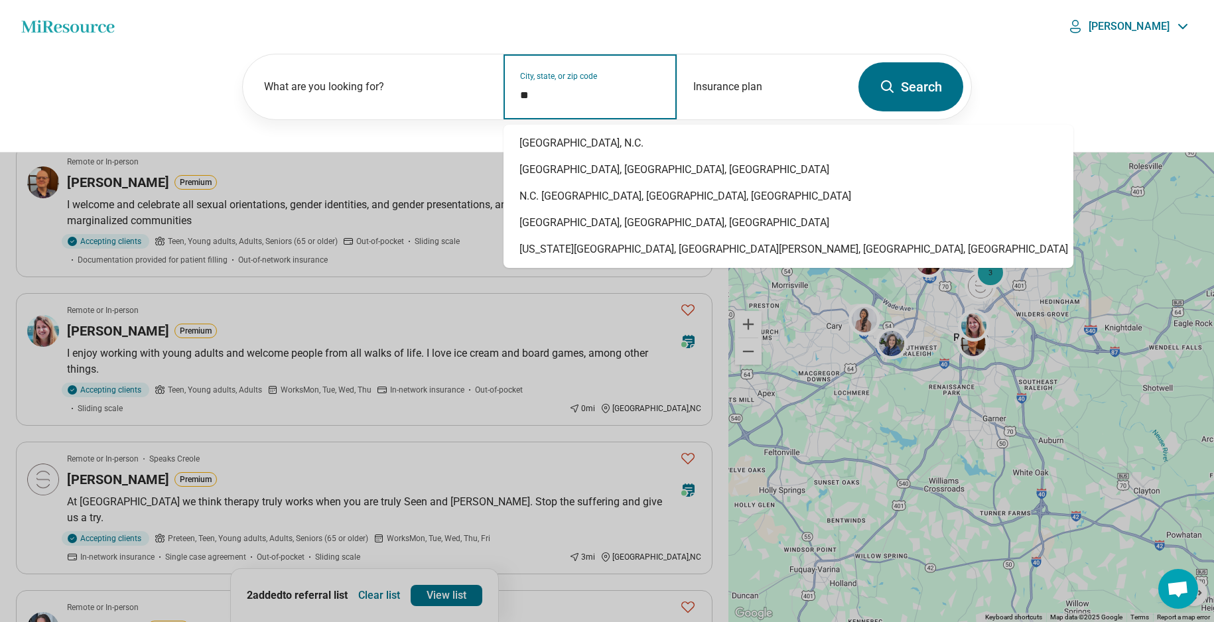
type input "*"
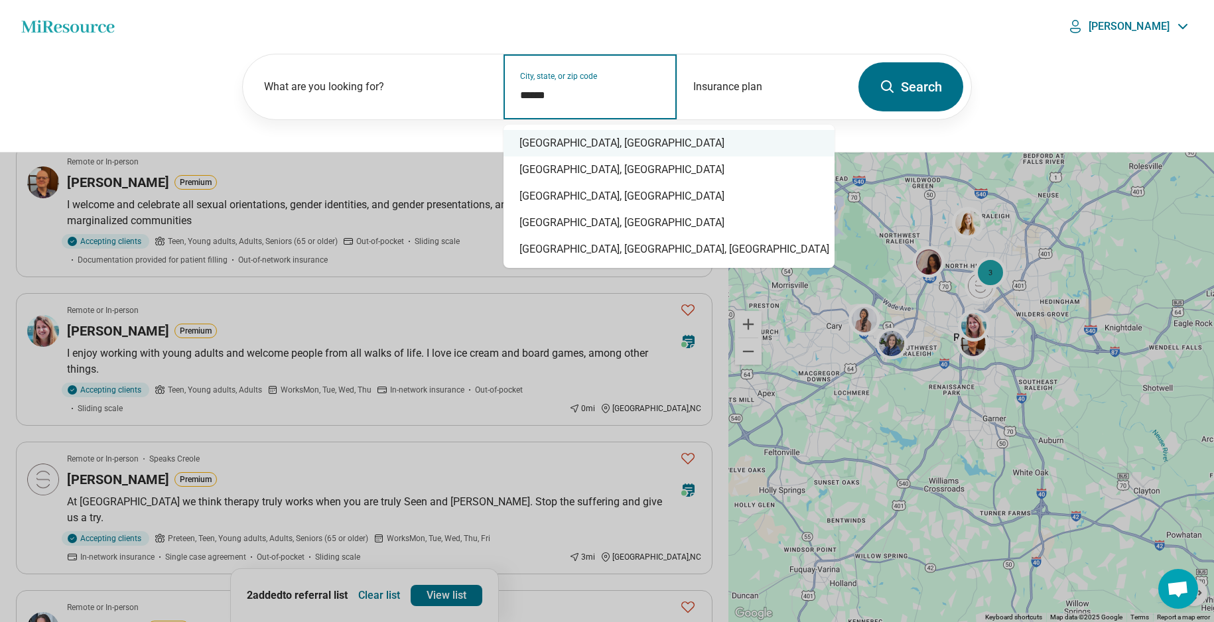
click at [568, 147] on div "Durham, NC" at bounding box center [668, 143] width 331 height 27
type input "**********"
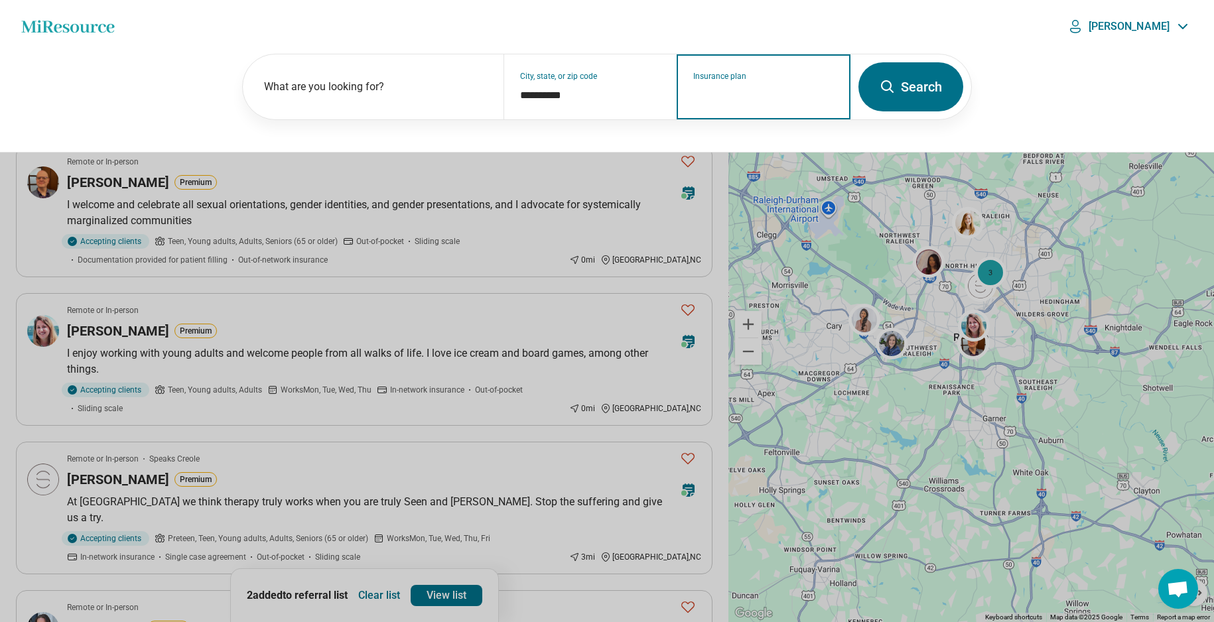
click at [736, 92] on input "Insurance plan" at bounding box center [763, 96] width 141 height 16
click at [701, 147] on div "DSHIP" at bounding box center [705, 144] width 57 height 27
type input "*****"
click at [884, 80] on icon at bounding box center [888, 87] width 16 height 16
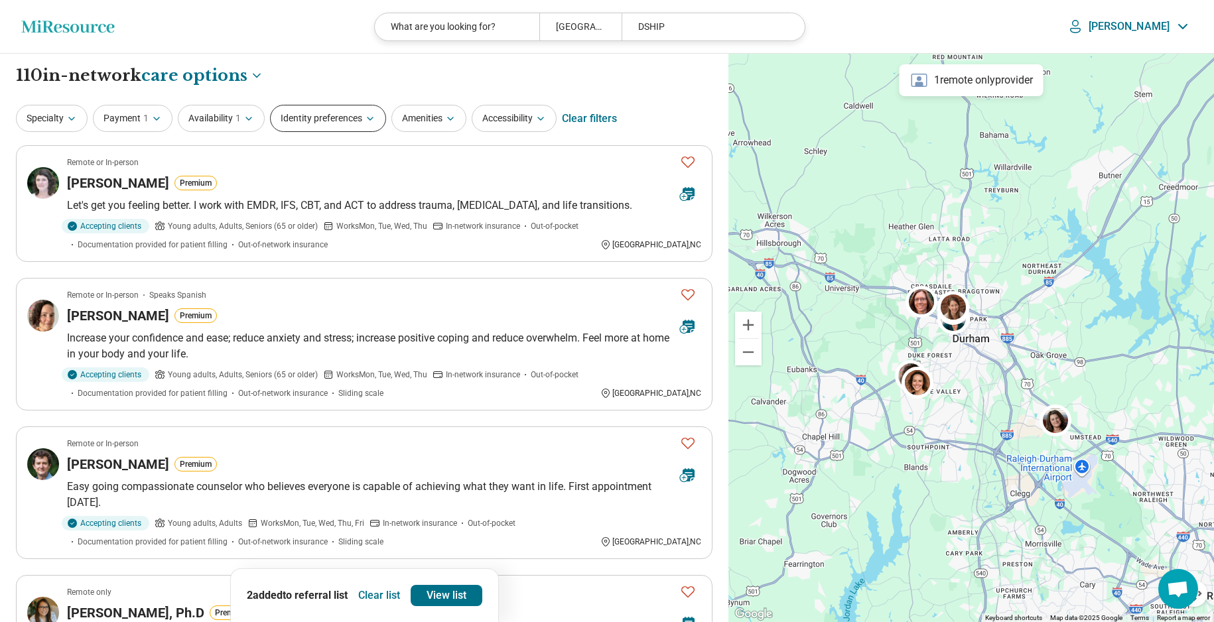
click at [375, 119] on icon "button" at bounding box center [370, 118] width 11 height 11
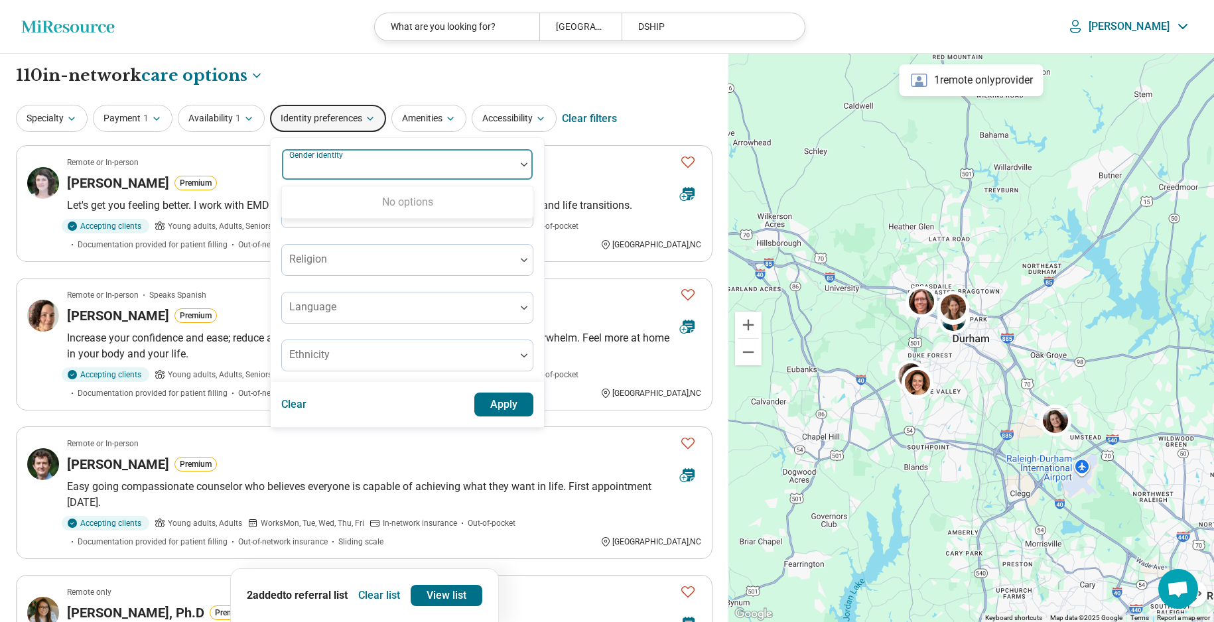
click at [345, 161] on div "Gender identity" at bounding box center [407, 165] width 252 height 32
click at [344, 167] on div at bounding box center [398, 170] width 223 height 19
click at [71, 119] on icon "button" at bounding box center [71, 118] width 11 height 11
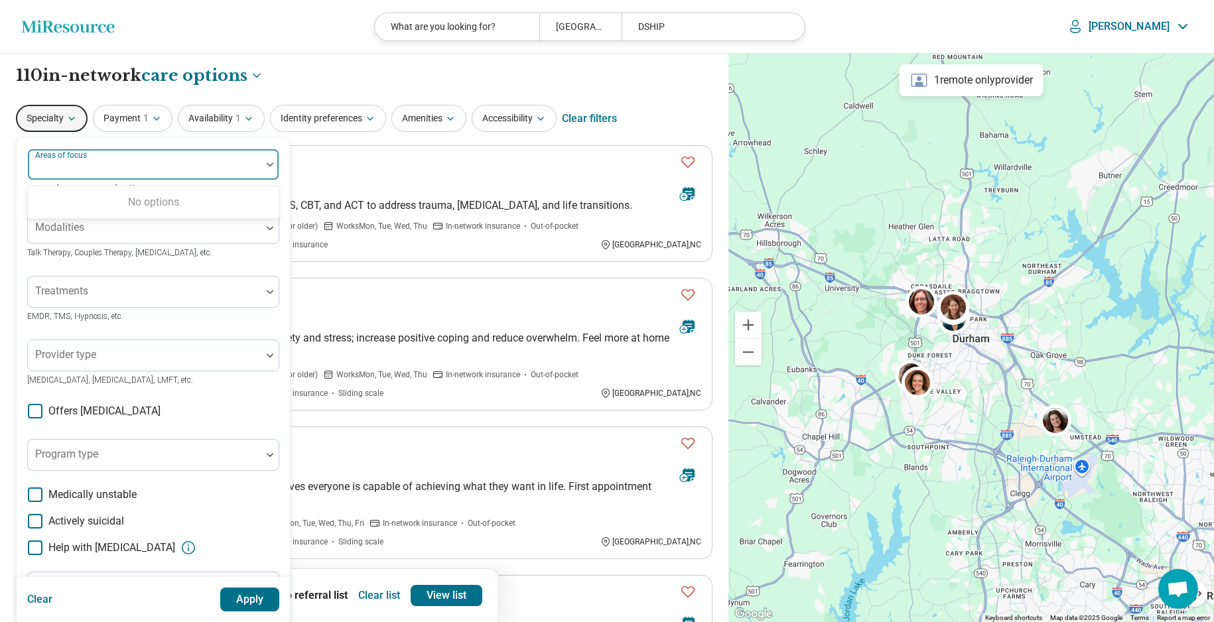
click at [68, 166] on div "Areas of focus" at bounding box center [153, 165] width 252 height 32
type input "*******"
click at [127, 161] on div at bounding box center [144, 170] width 223 height 19
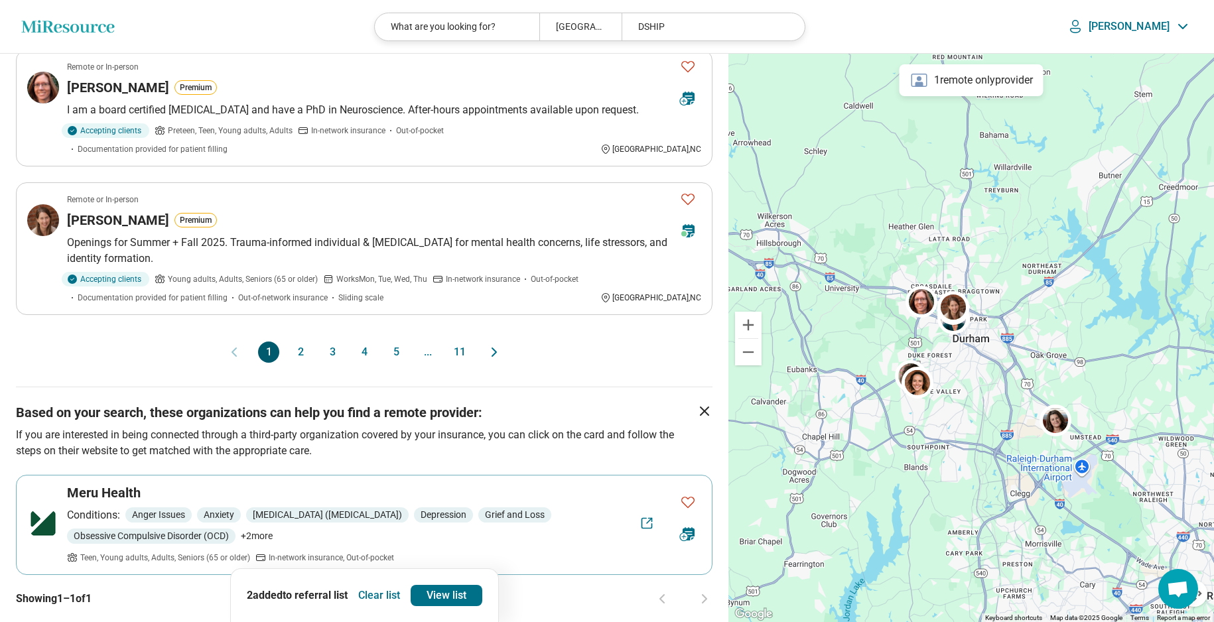
scroll to position [1254, 0]
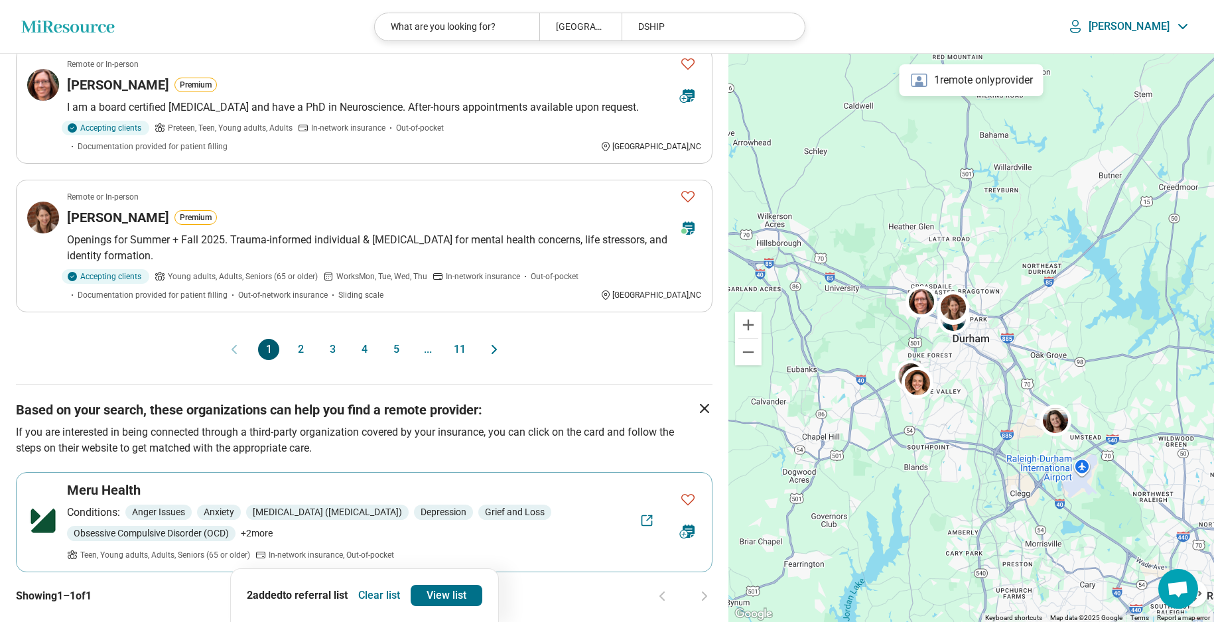
click at [301, 339] on button "2" at bounding box center [300, 349] width 21 height 21
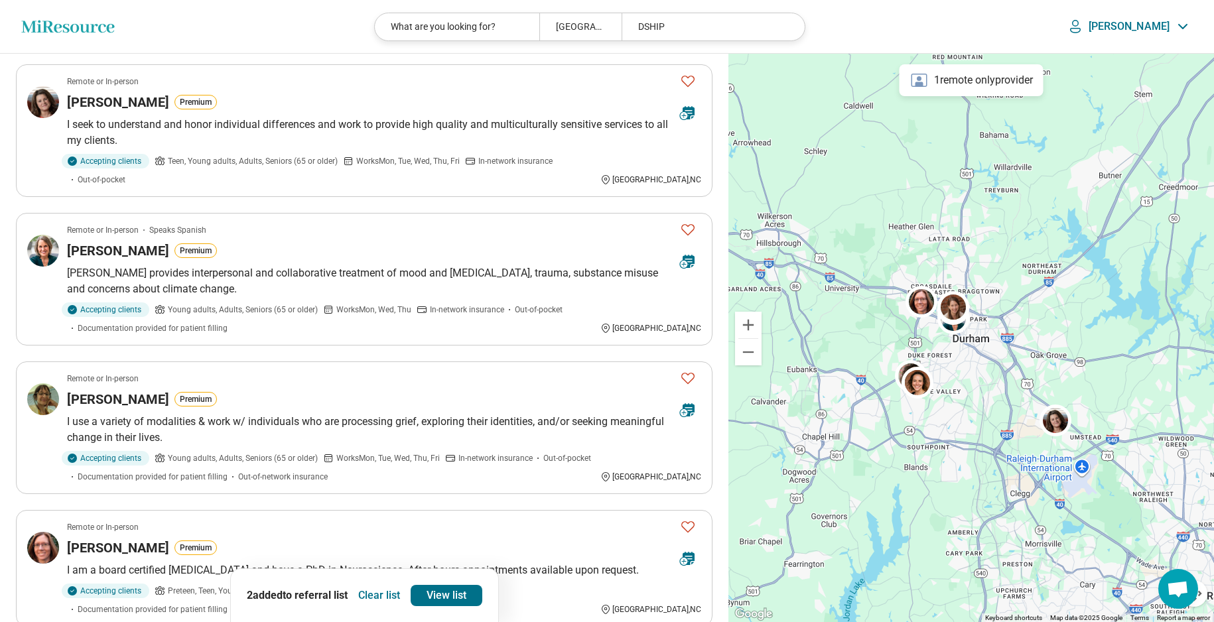
scroll to position [301, 0]
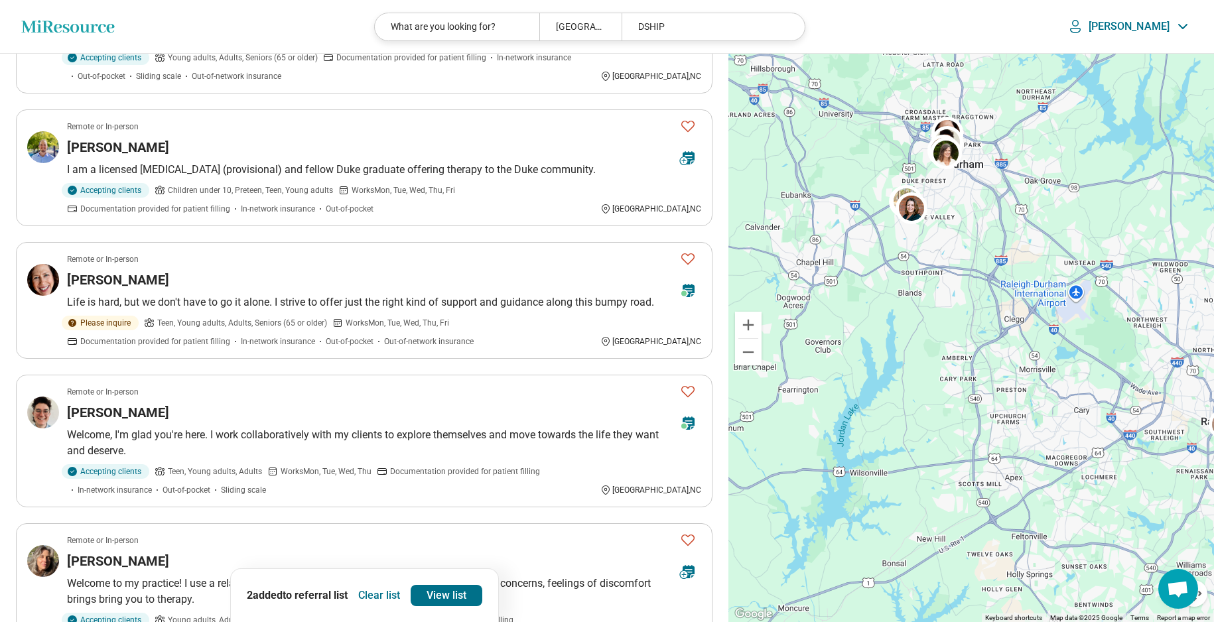
drag, startPoint x: 957, startPoint y: 509, endPoint x: 953, endPoint y: 343, distance: 166.6
click at [950, 338] on div at bounding box center [971, 338] width 486 height 569
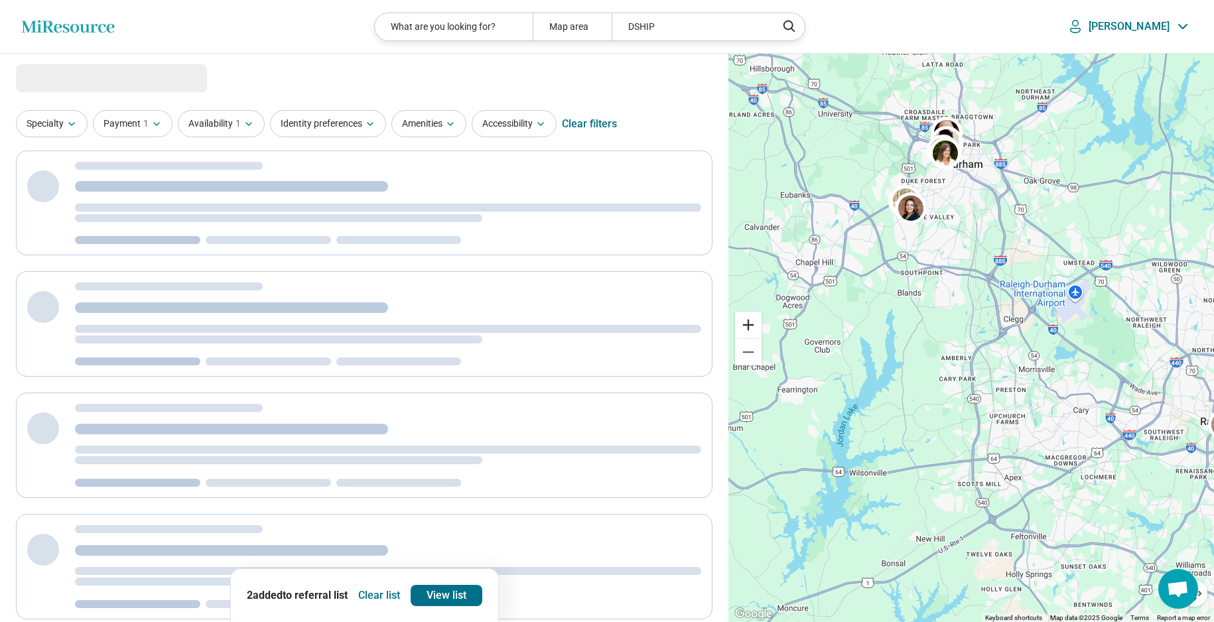
click at [750, 324] on button "Zoom in" at bounding box center [748, 325] width 27 height 27
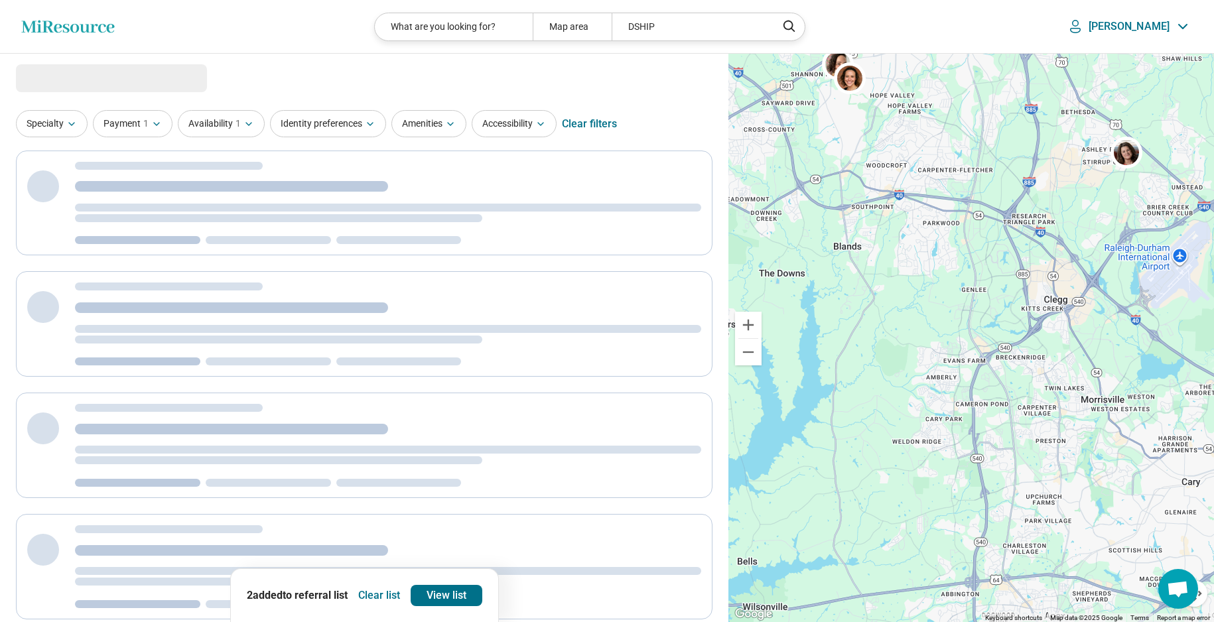
select select "***"
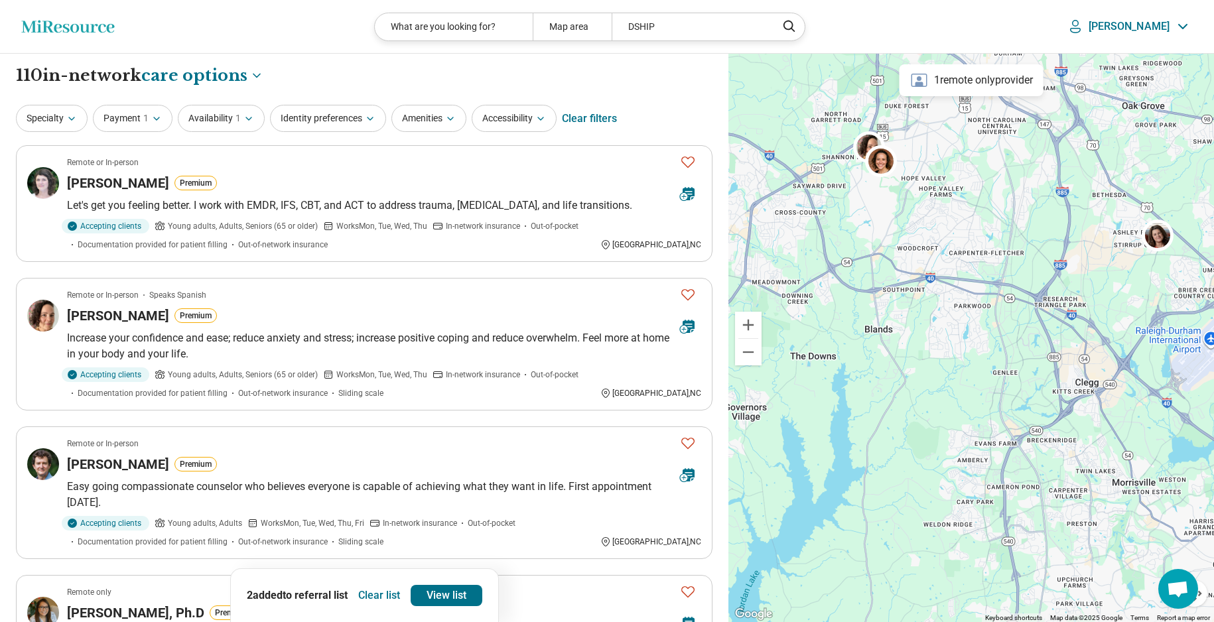
drag, startPoint x: 907, startPoint y: 230, endPoint x: 939, endPoint y: 312, distance: 88.8
click at [939, 312] on div at bounding box center [971, 338] width 486 height 569
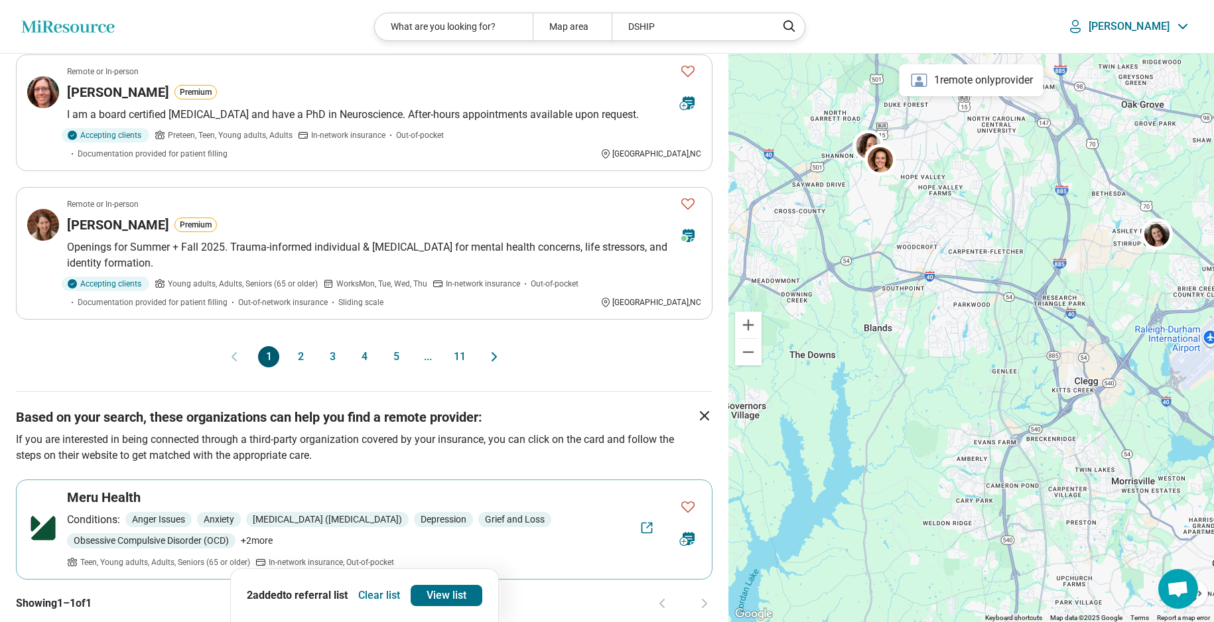
scroll to position [1258, 0]
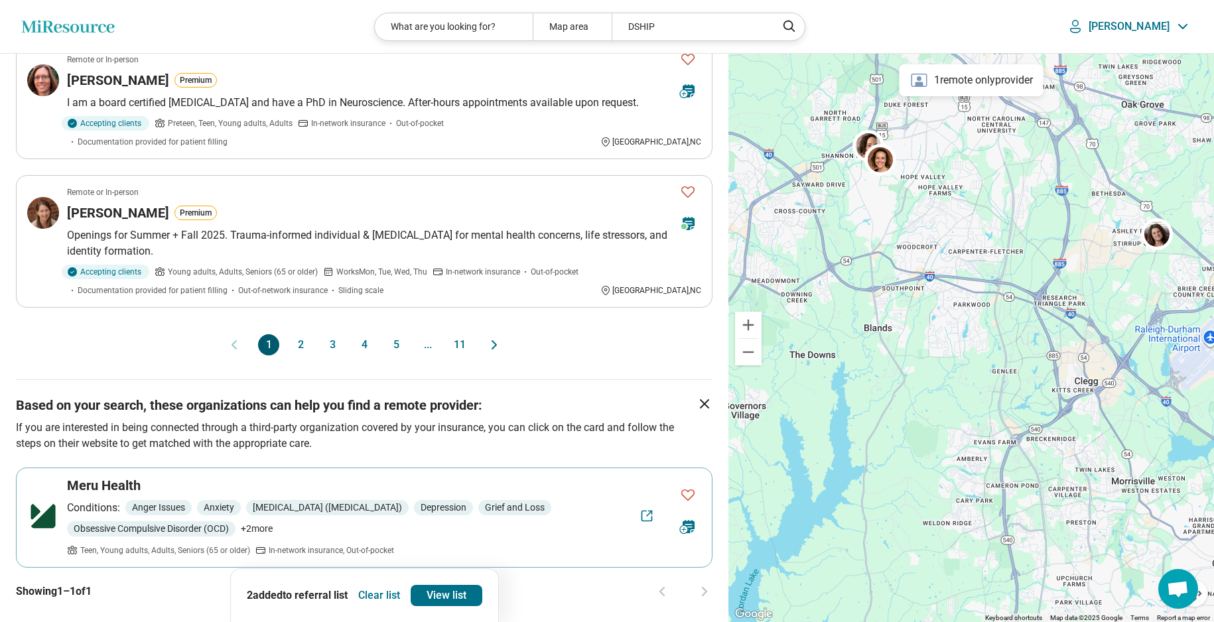
click at [300, 334] on button "2" at bounding box center [300, 344] width 21 height 21
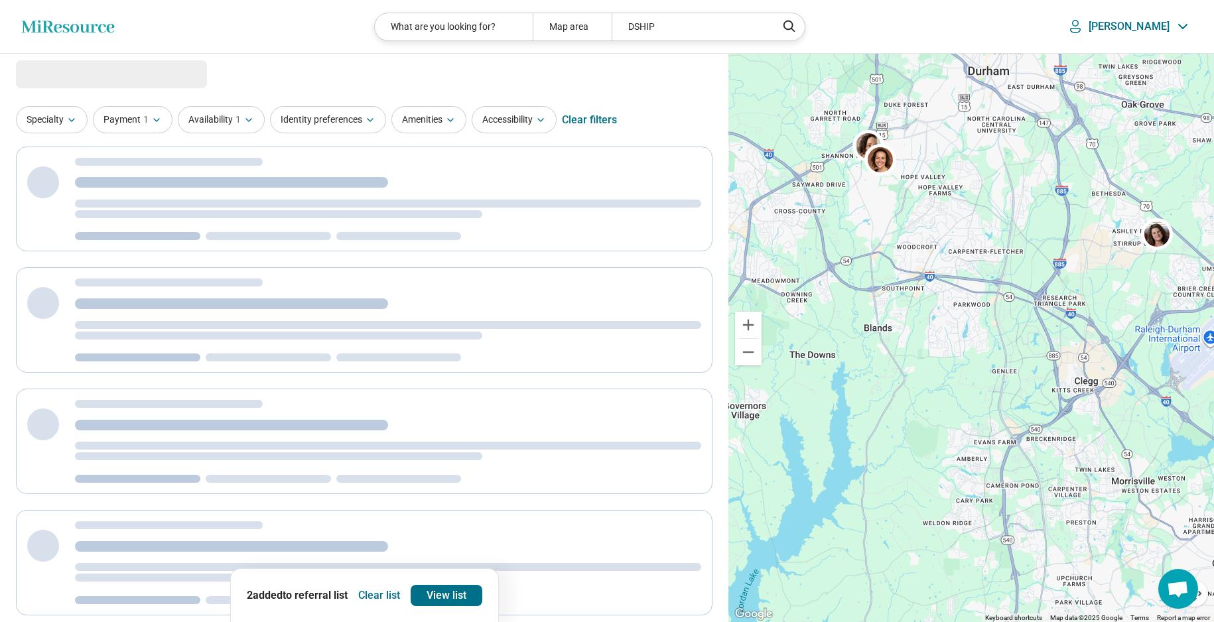
scroll to position [0, 0]
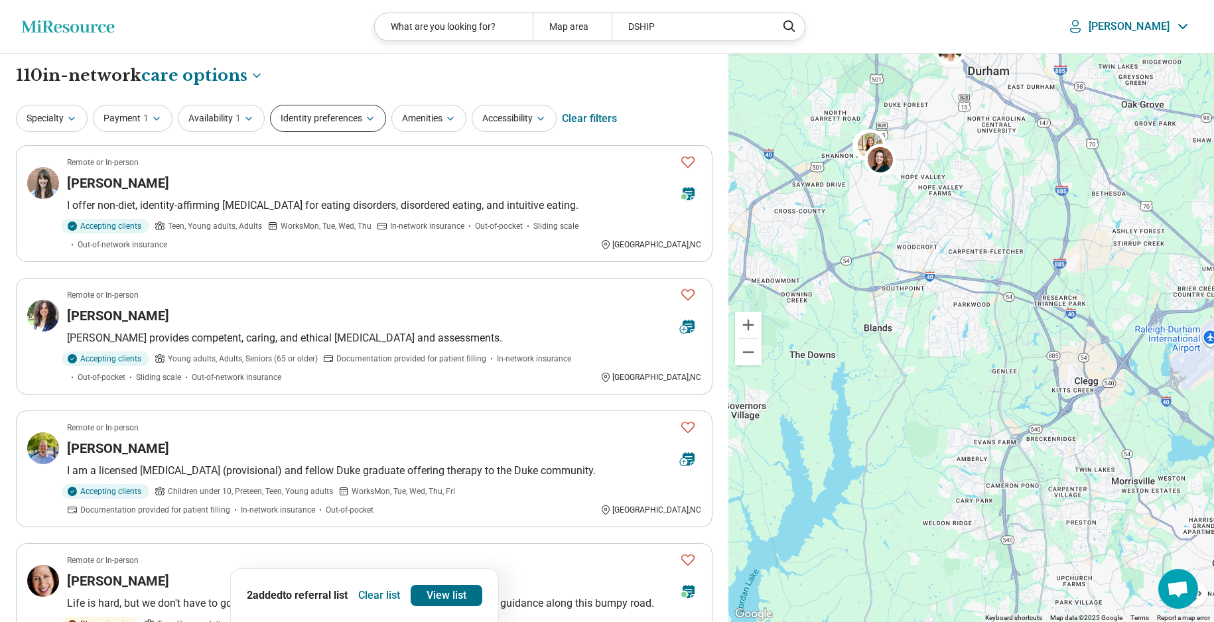
click at [375, 117] on icon "button" at bounding box center [370, 118] width 11 height 11
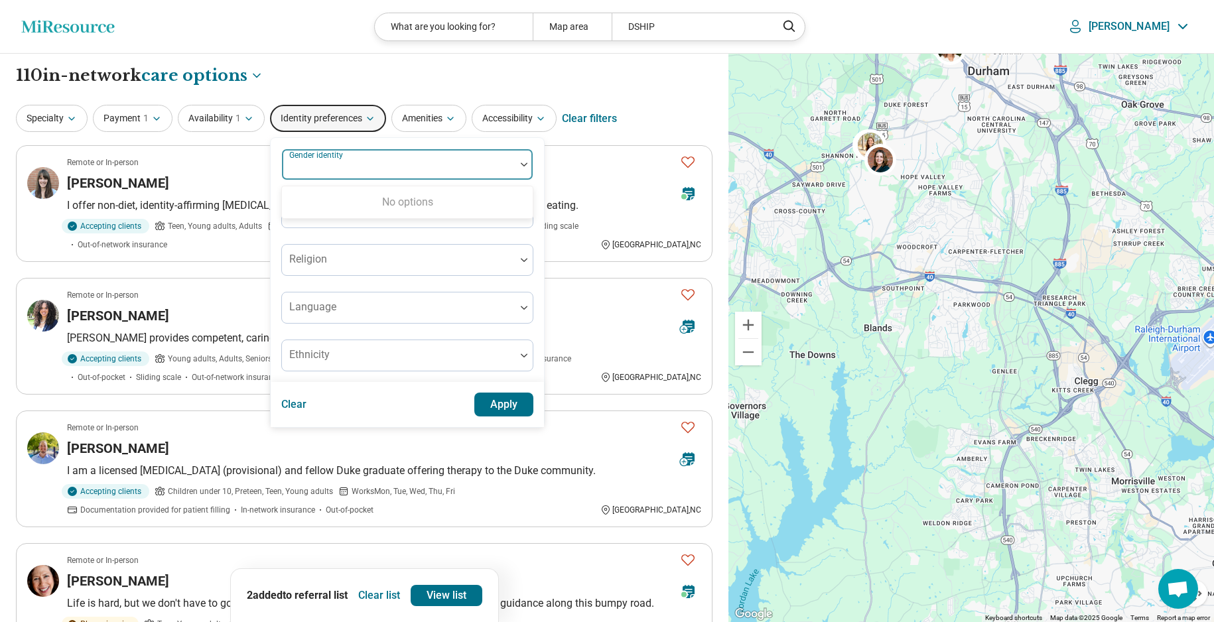
click at [358, 165] on div "Gender identity" at bounding box center [407, 165] width 252 height 32
click at [358, 165] on div at bounding box center [398, 170] width 223 height 19
click at [522, 165] on img at bounding box center [524, 165] width 7 height 4
click at [522, 166] on img at bounding box center [524, 165] width 7 height 4
click at [451, 596] on link "View list" at bounding box center [447, 595] width 72 height 21
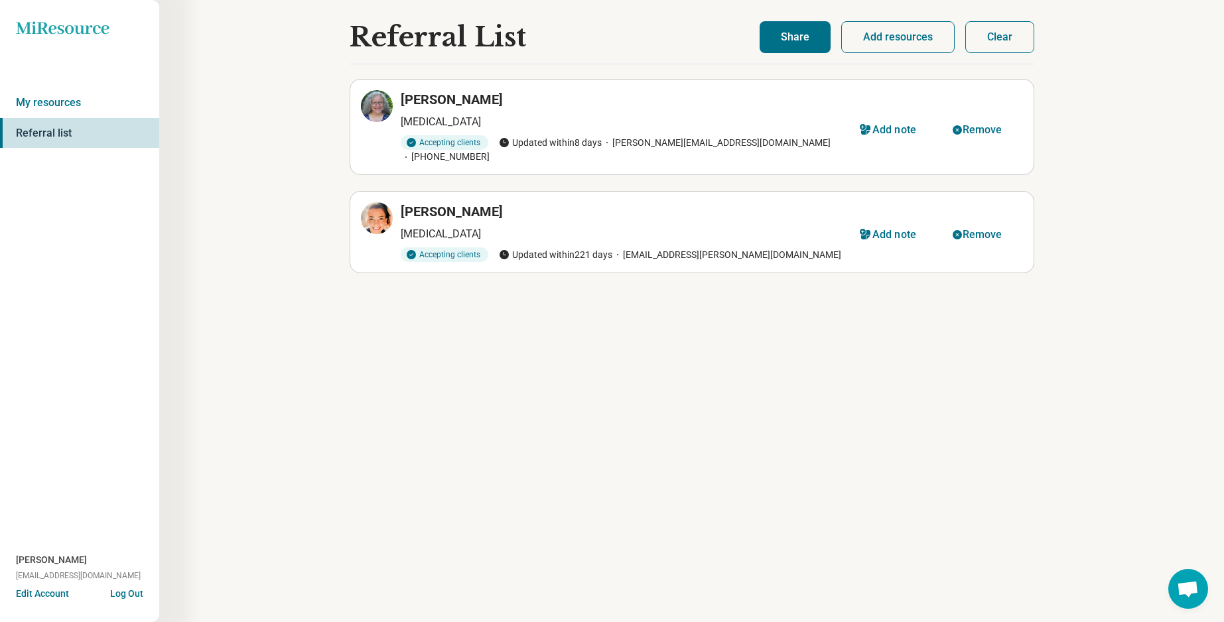
click at [789, 35] on button "Share" at bounding box center [795, 37] width 71 height 32
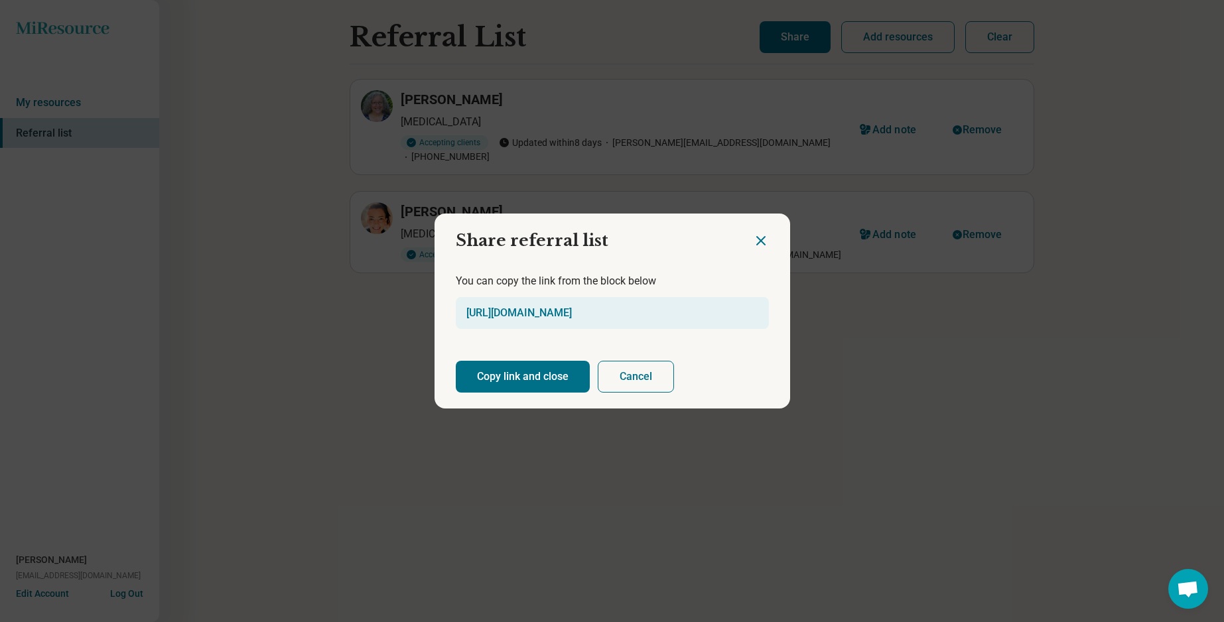
click at [517, 373] on button "Copy link and close" at bounding box center [523, 377] width 134 height 32
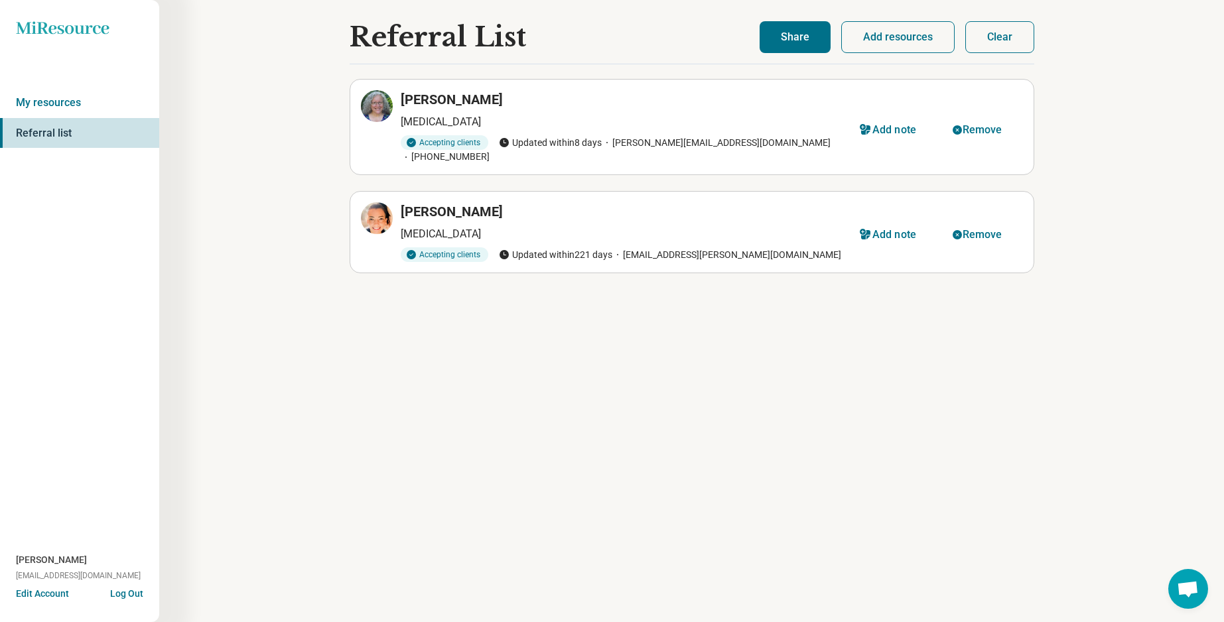
click at [798, 35] on button "Share" at bounding box center [795, 37] width 71 height 32
click at [796, 37] on button "Share" at bounding box center [795, 37] width 71 height 32
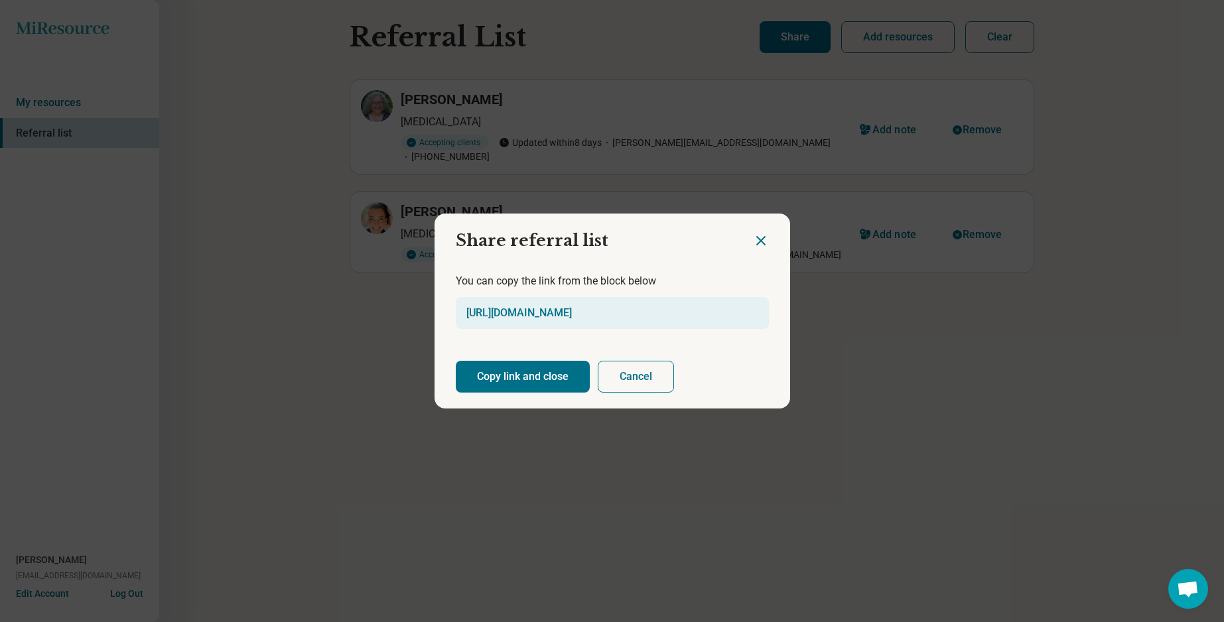
click at [558, 375] on button "Copy link and close" at bounding box center [523, 377] width 134 height 32
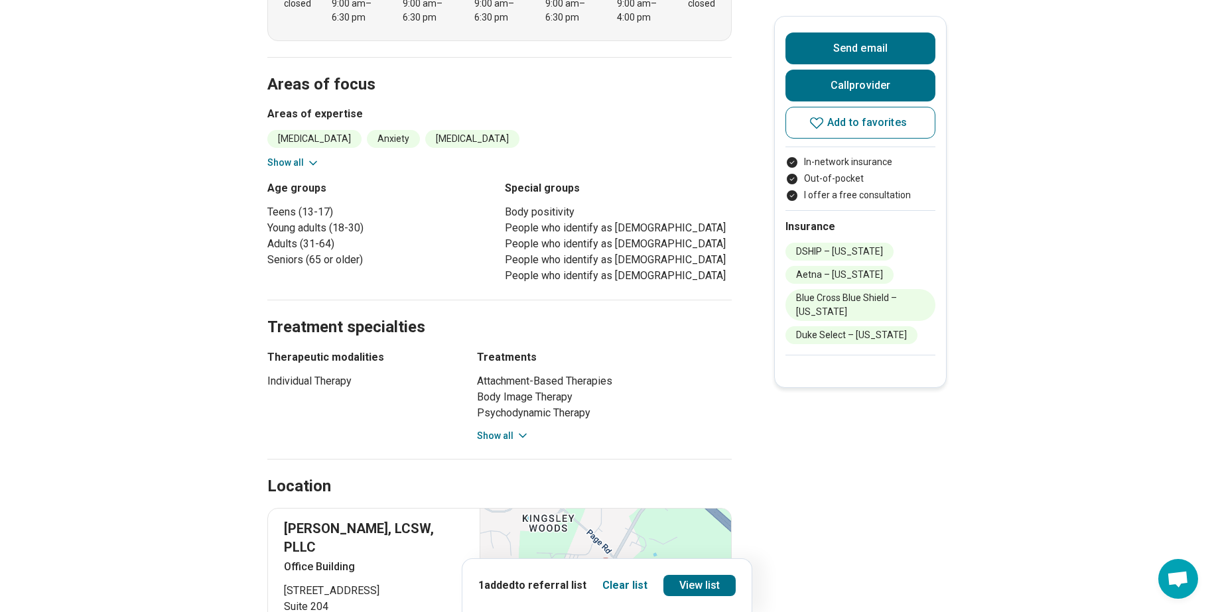
scroll to position [536, 0]
